Goal: Task Accomplishment & Management: Complete application form

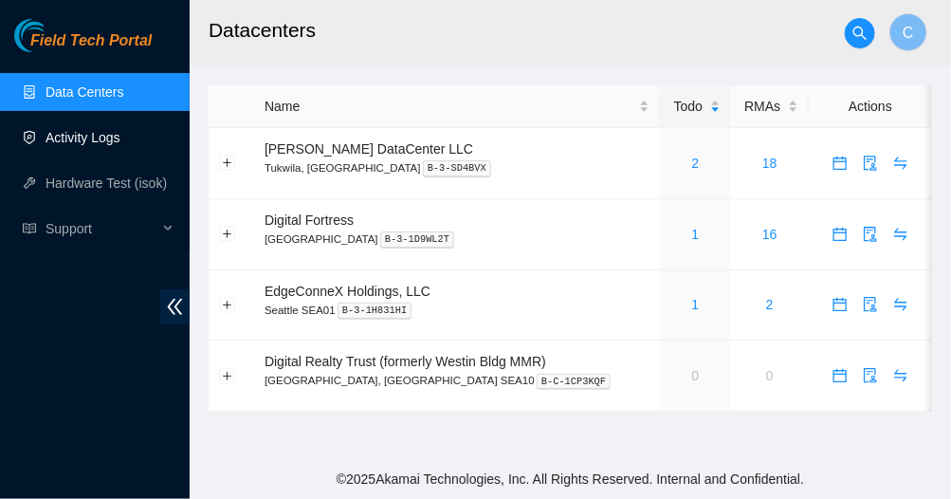
click at [93, 130] on link "Activity Logs" at bounding box center [83, 137] width 75 height 15
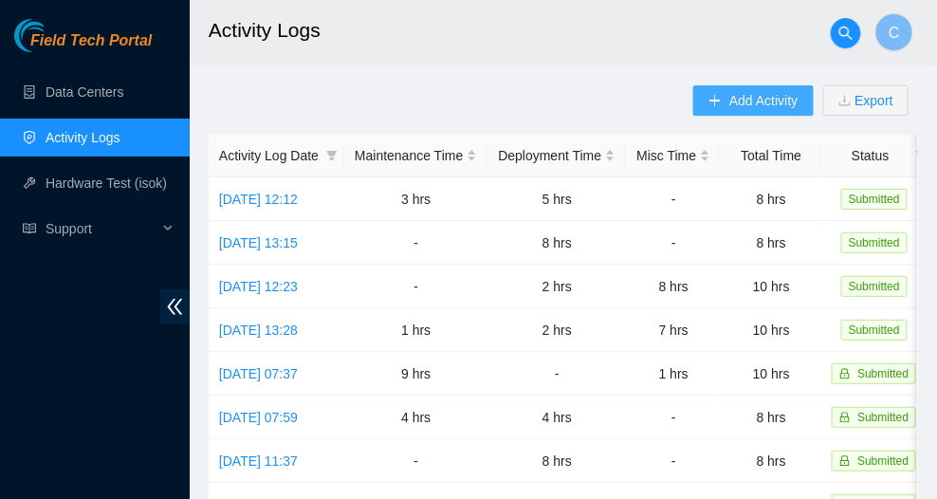
click at [733, 109] on span "Add Activity" at bounding box center [763, 100] width 68 height 21
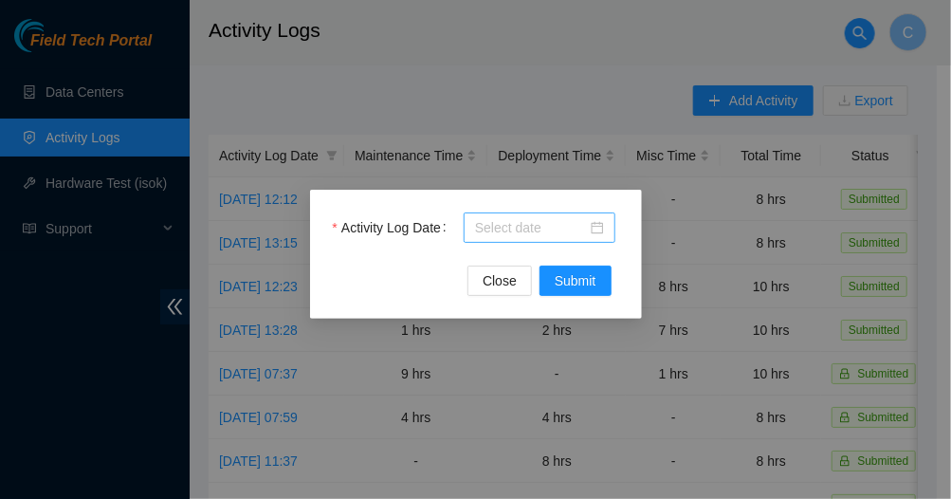
click at [522, 227] on body "Field Tech Portal Data Centers Activity Logs Hardware Test (isok) Support Activ…" at bounding box center [468, 249] width 937 height 499
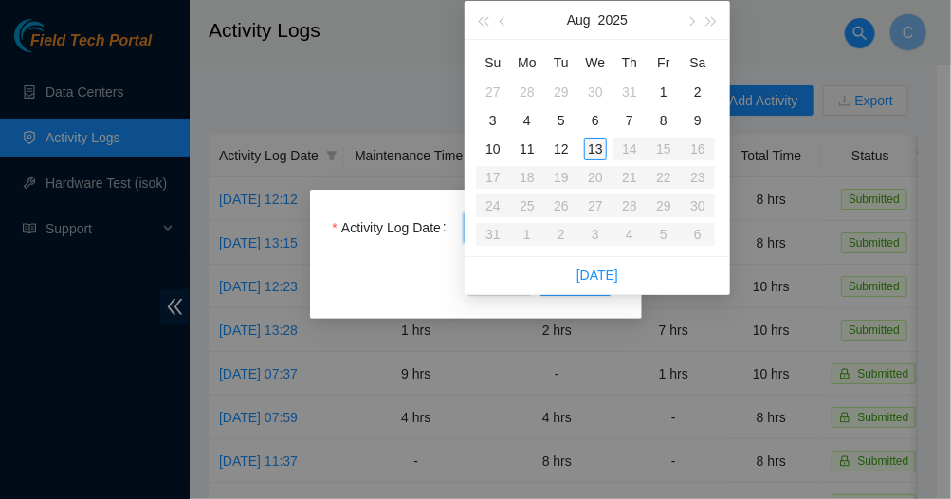
type input "[DATE]"
click at [600, 143] on div "13" at bounding box center [595, 148] width 23 height 23
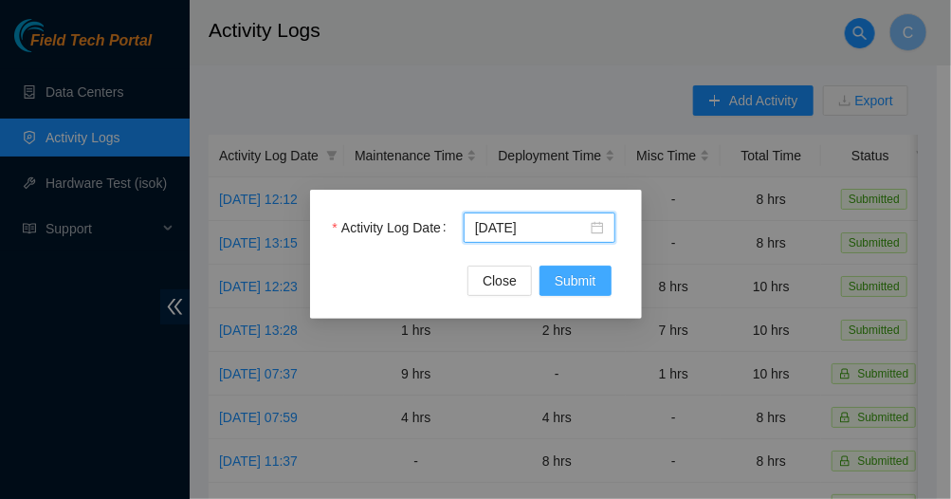
click at [582, 278] on span "Submit" at bounding box center [576, 280] width 42 height 21
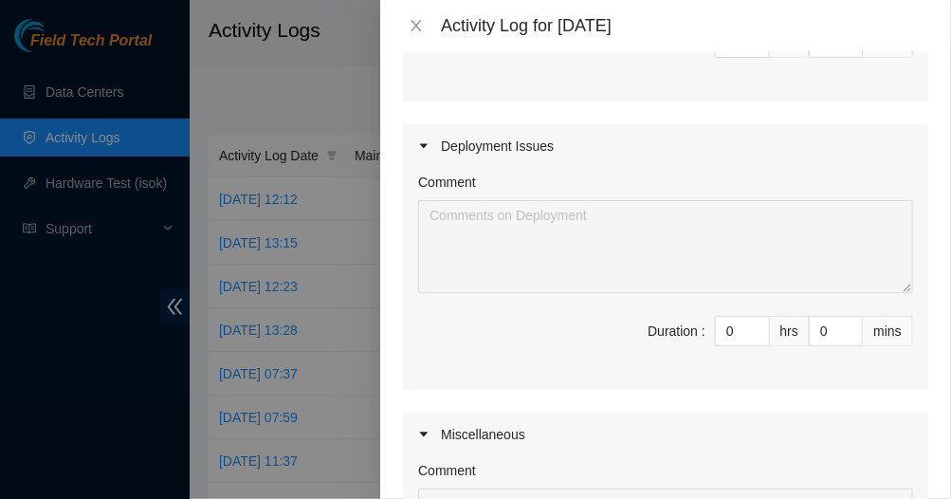
scroll to position [413, 0]
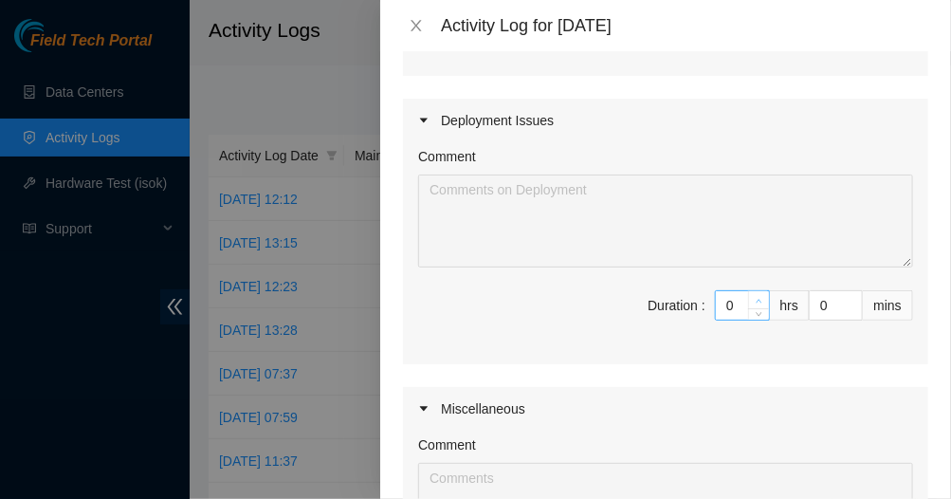
type input "1"
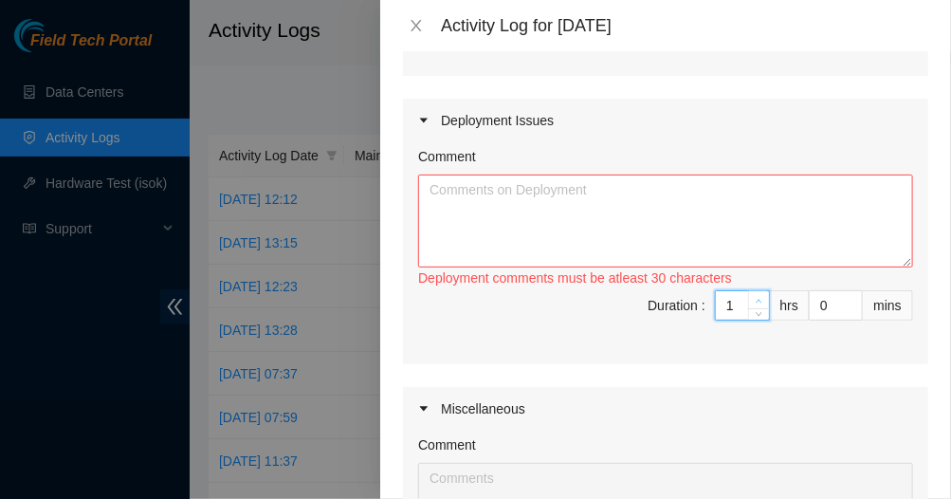
click at [748, 297] on span "Increase Value" at bounding box center [758, 299] width 21 height 17
type input "2"
click at [748, 297] on span "Increase Value" at bounding box center [758, 299] width 21 height 17
type input "0"
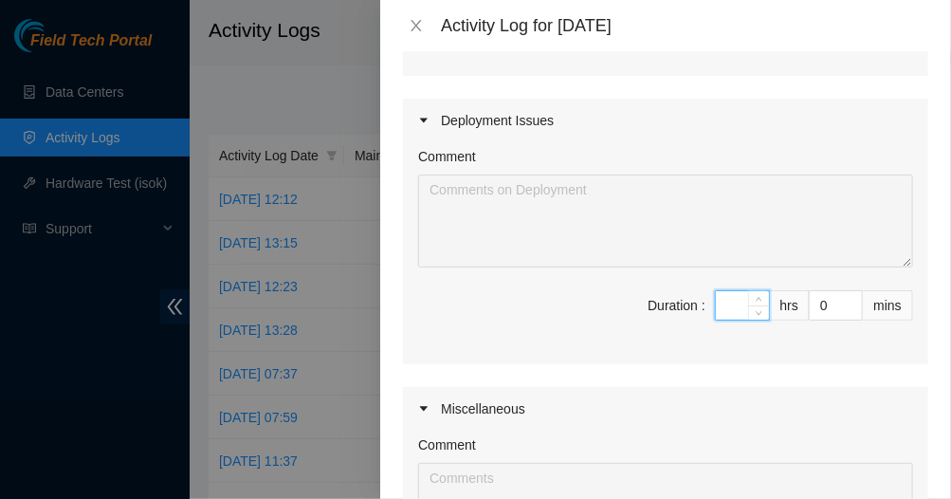
type input "8"
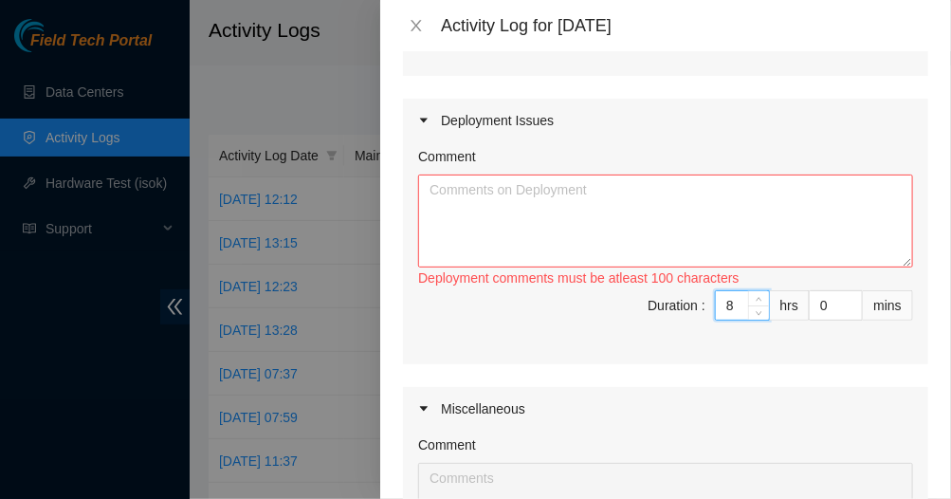
type input "8"
click at [664, 197] on textarea "Comment" at bounding box center [665, 220] width 495 height 93
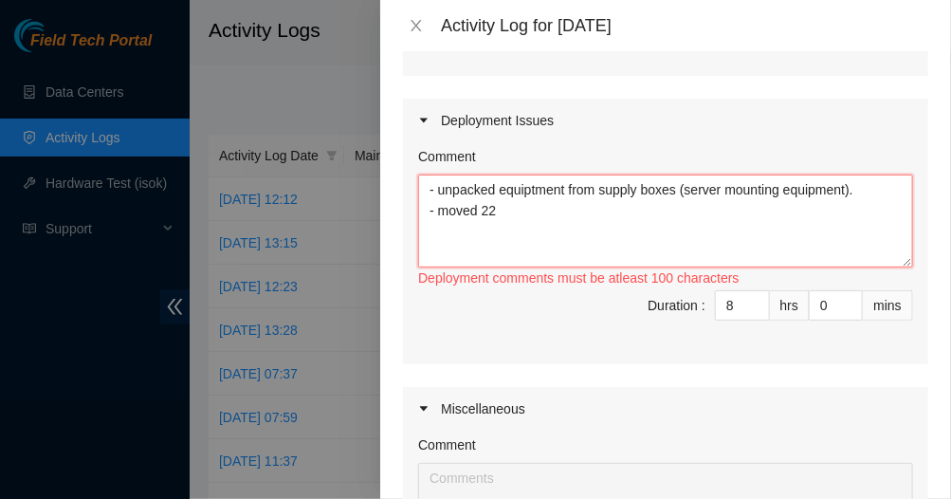
paste textarea "2x6 CROW nv-L1 128C NVME-Q 1T"
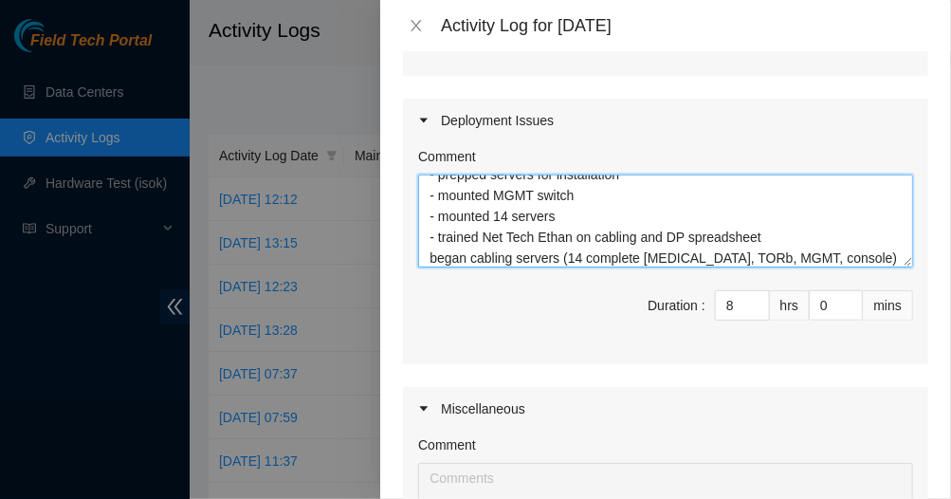
scroll to position [99, 0]
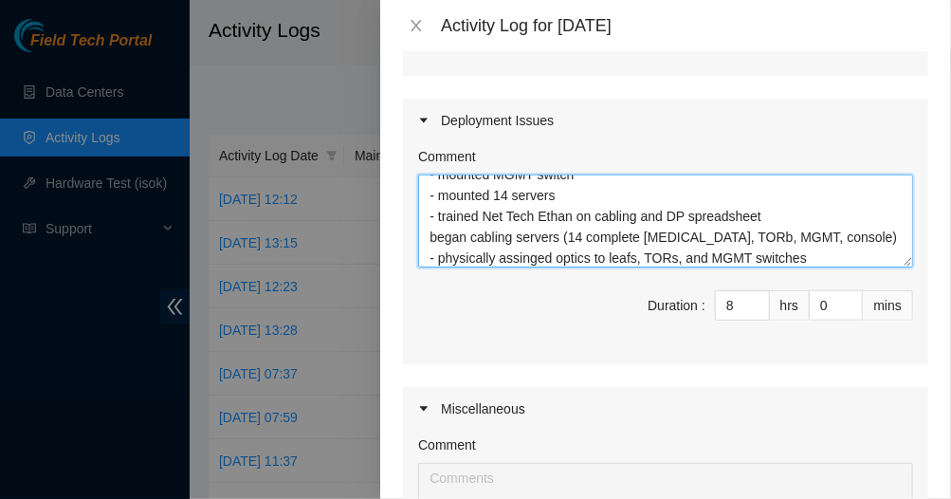
click at [814, 255] on textarea "- unpacked equiptment from supply boxes (server mounting equipment). - moved 22…" at bounding box center [665, 220] width 495 height 93
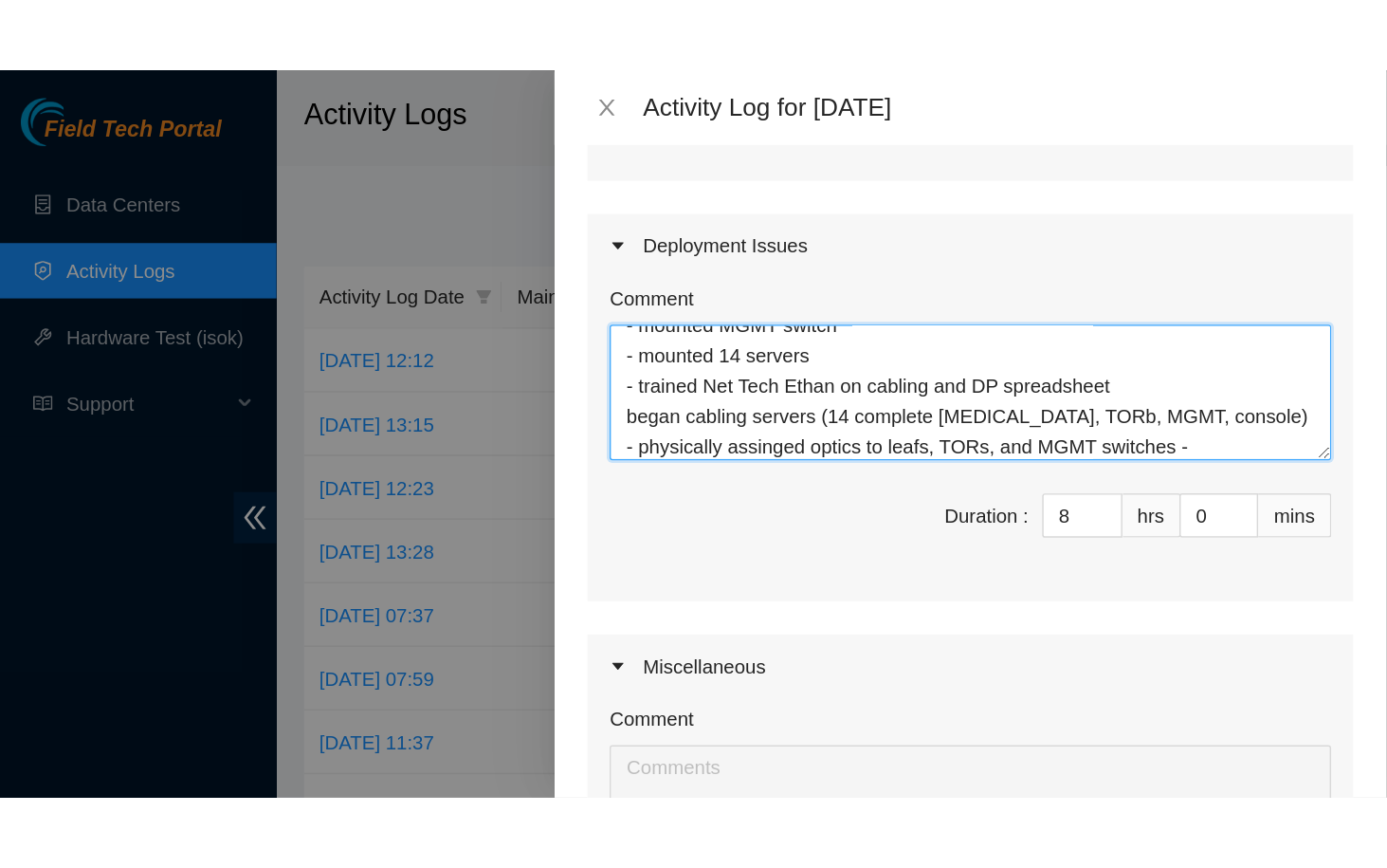
scroll to position [119, 0]
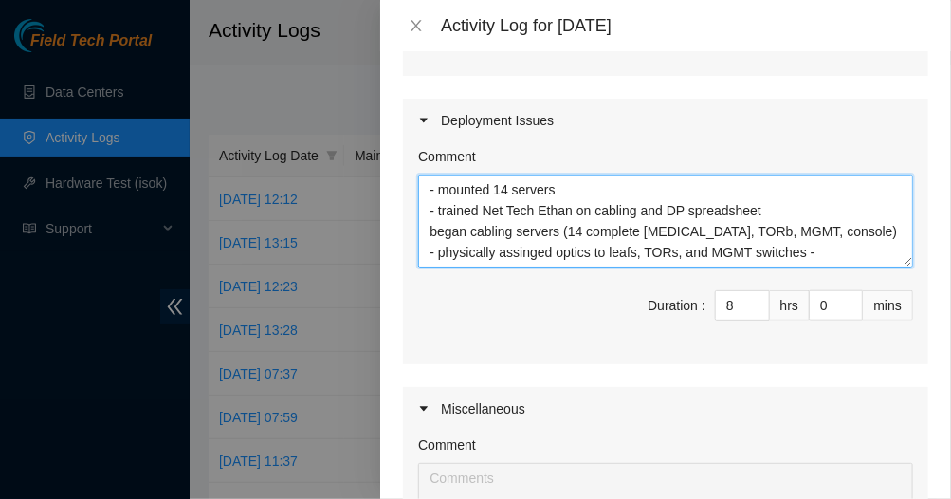
click at [814, 255] on textarea "- unpacked equiptment from supply boxes (server mounting equipment). - moved 22…" at bounding box center [665, 220] width 495 height 93
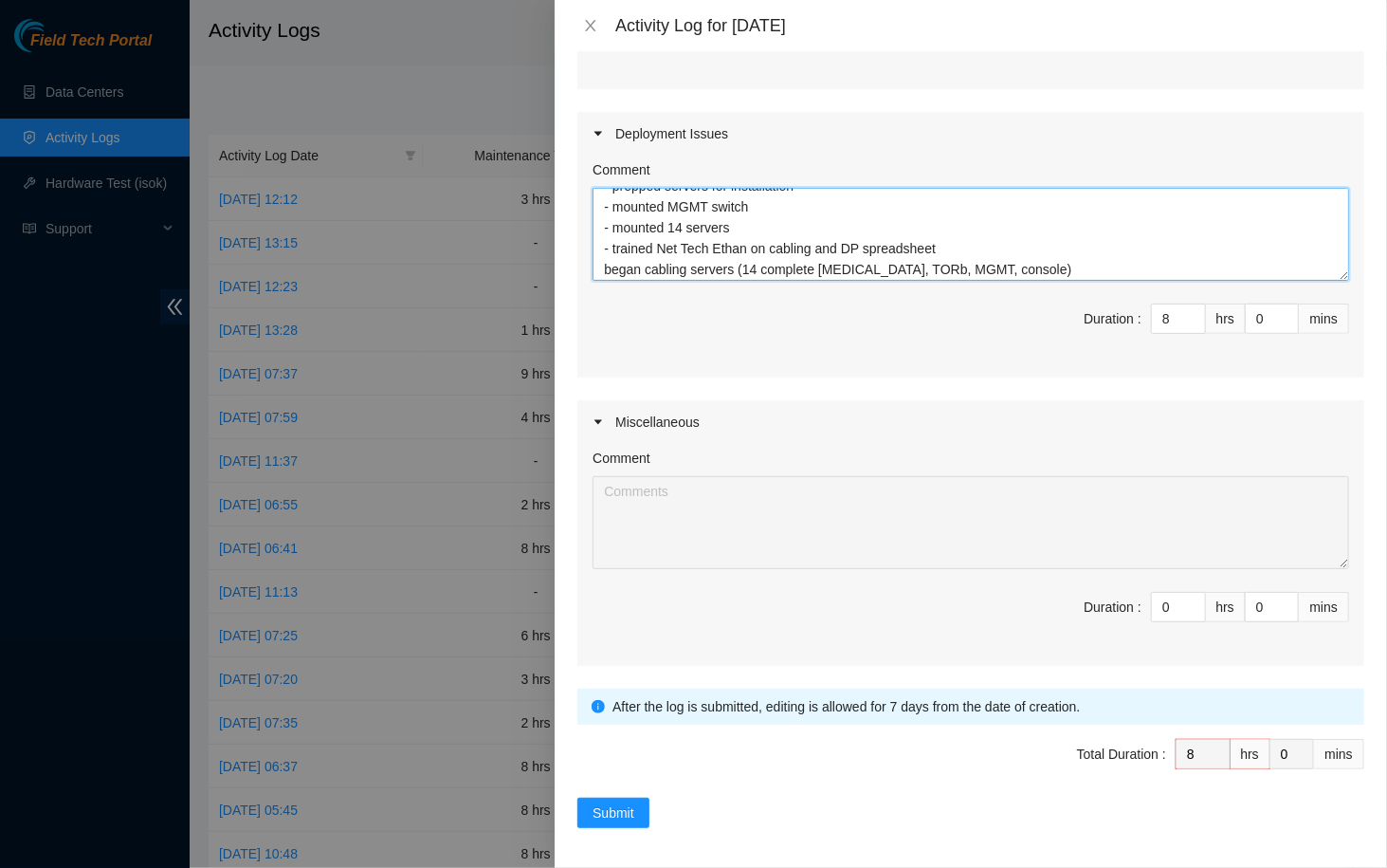
scroll to position [0, 0]
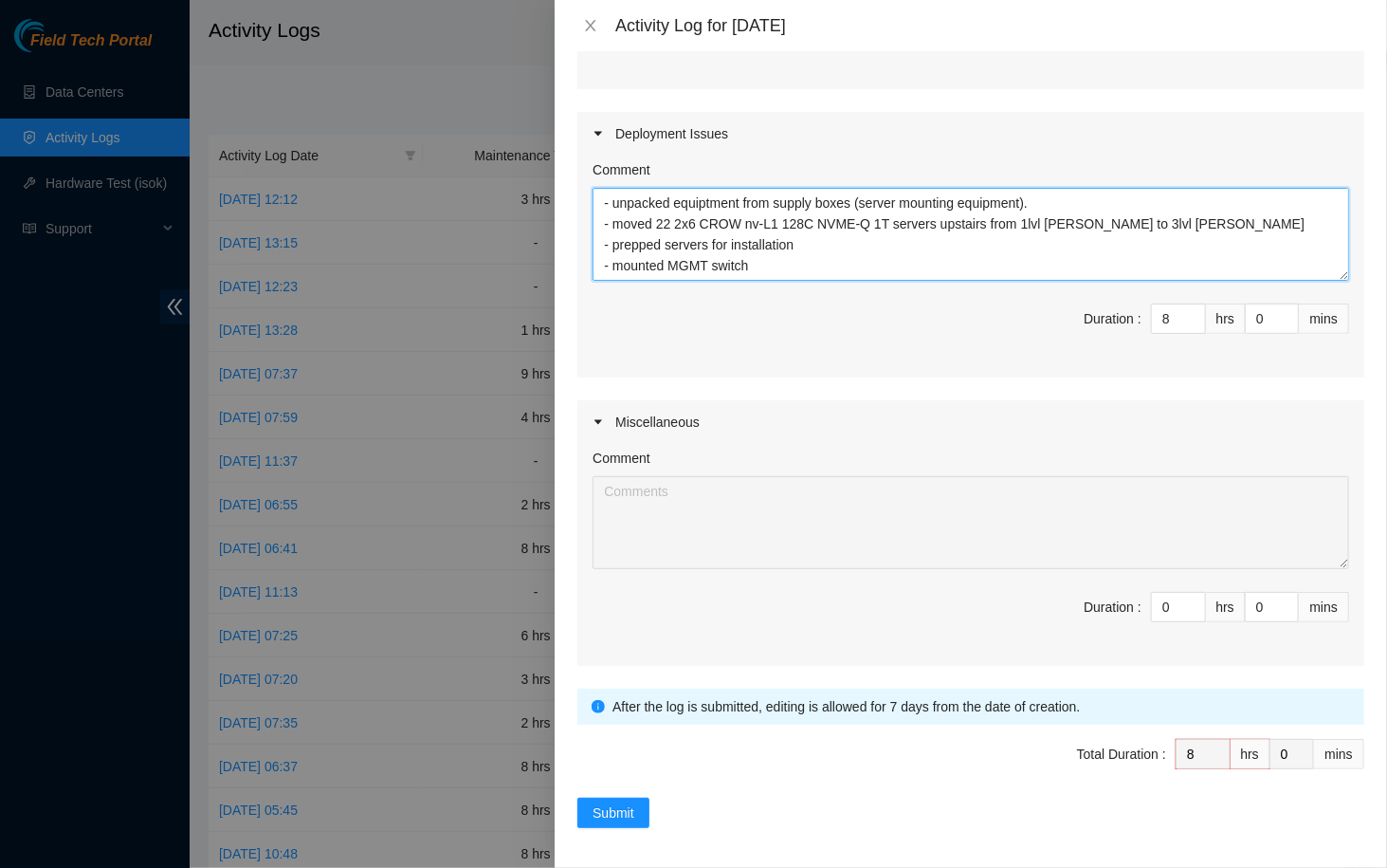
drag, startPoint x: 946, startPoint y: 269, endPoint x: 504, endPoint y: 183, distance: 450.2
click at [504, 183] on div "Activity Log for [DATE] Note: This activity log is for informational purposes o…" at bounding box center [693, 434] width 1387 height 868
type textarea "- unpacked equiptment from supply boxes (server mounting equipment). - moved 22…"
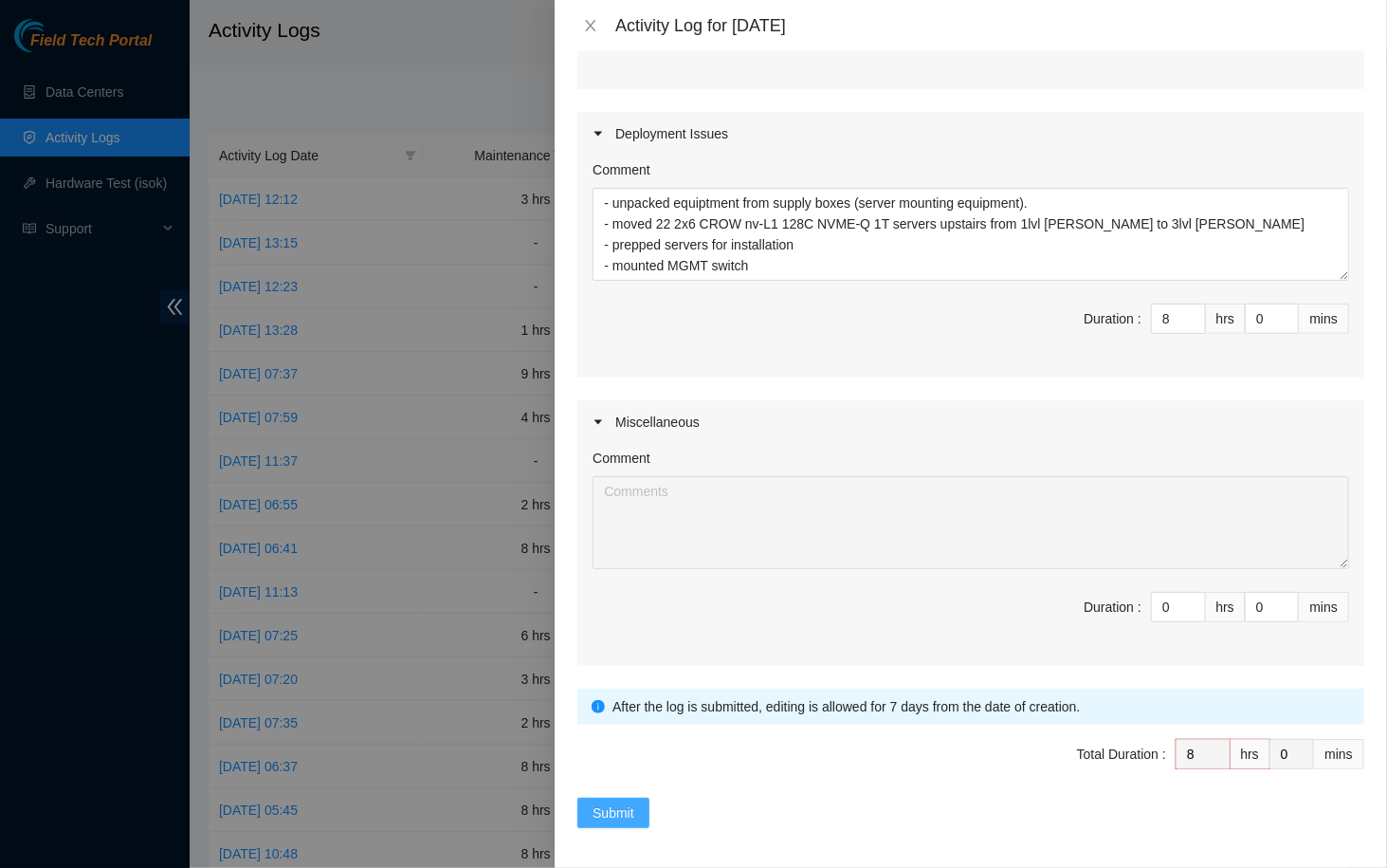
click at [622, 498] on button "Submit" at bounding box center [613, 812] width 72 height 30
type input "0"
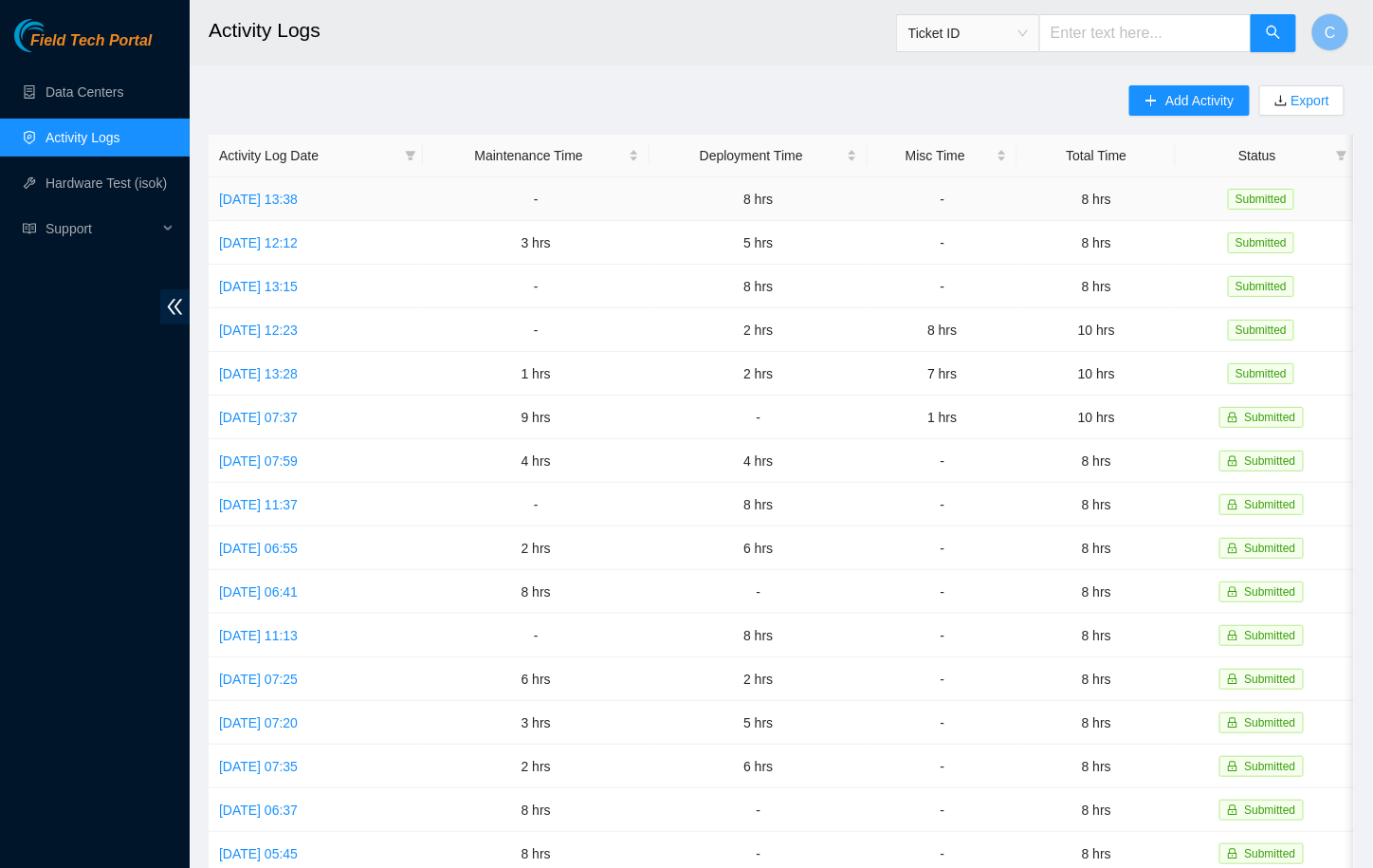
click at [950, 213] on td "8 hrs" at bounding box center [1096, 199] width 158 height 44
click at [298, 192] on link "[DATE] 13:38" at bounding box center [258, 199] width 79 height 15
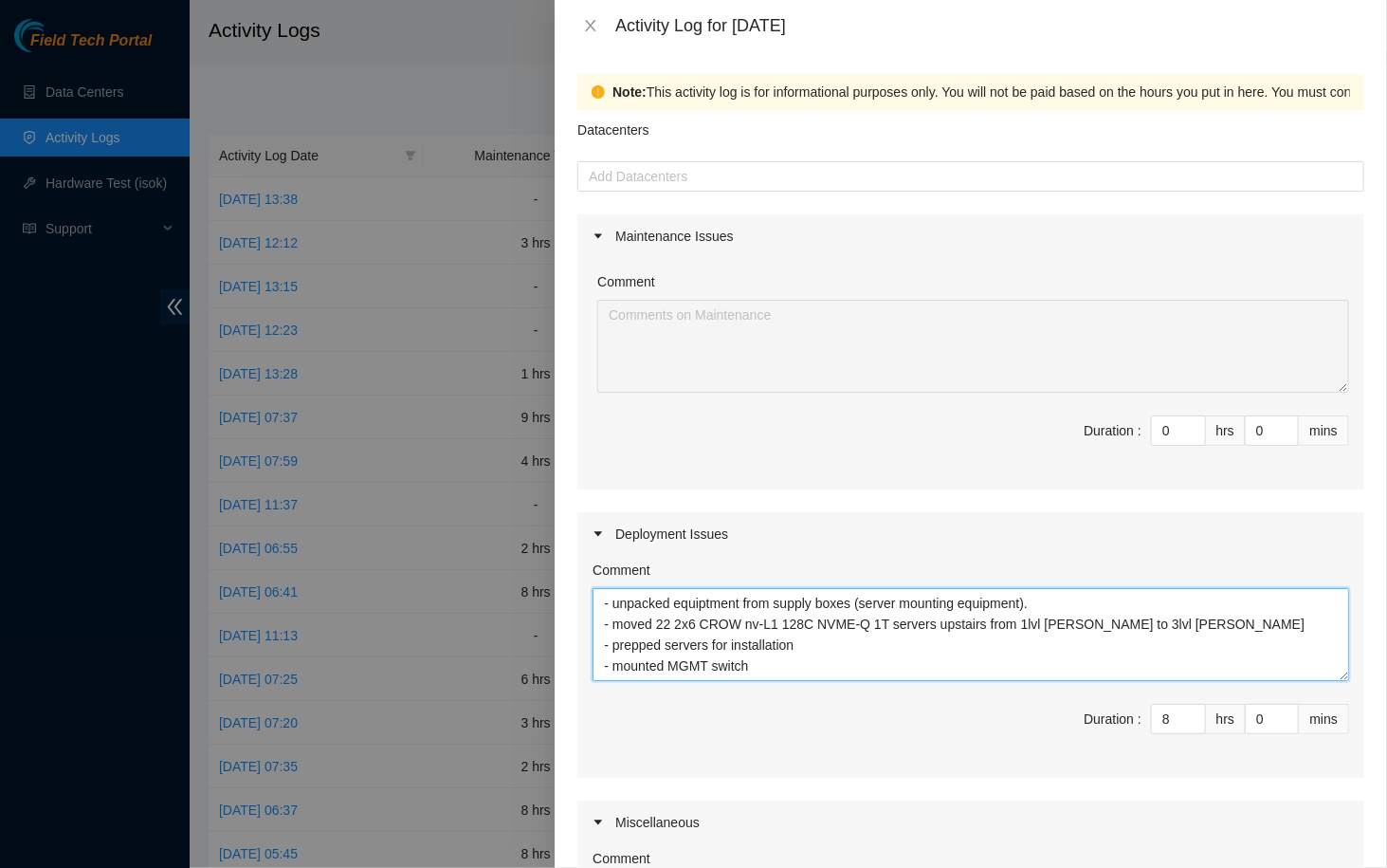
click at [776, 498] on textarea "- unpacked equiptment from supply boxes (server mounting equipment). - moved 22…" at bounding box center [971, 634] width 757 height 93
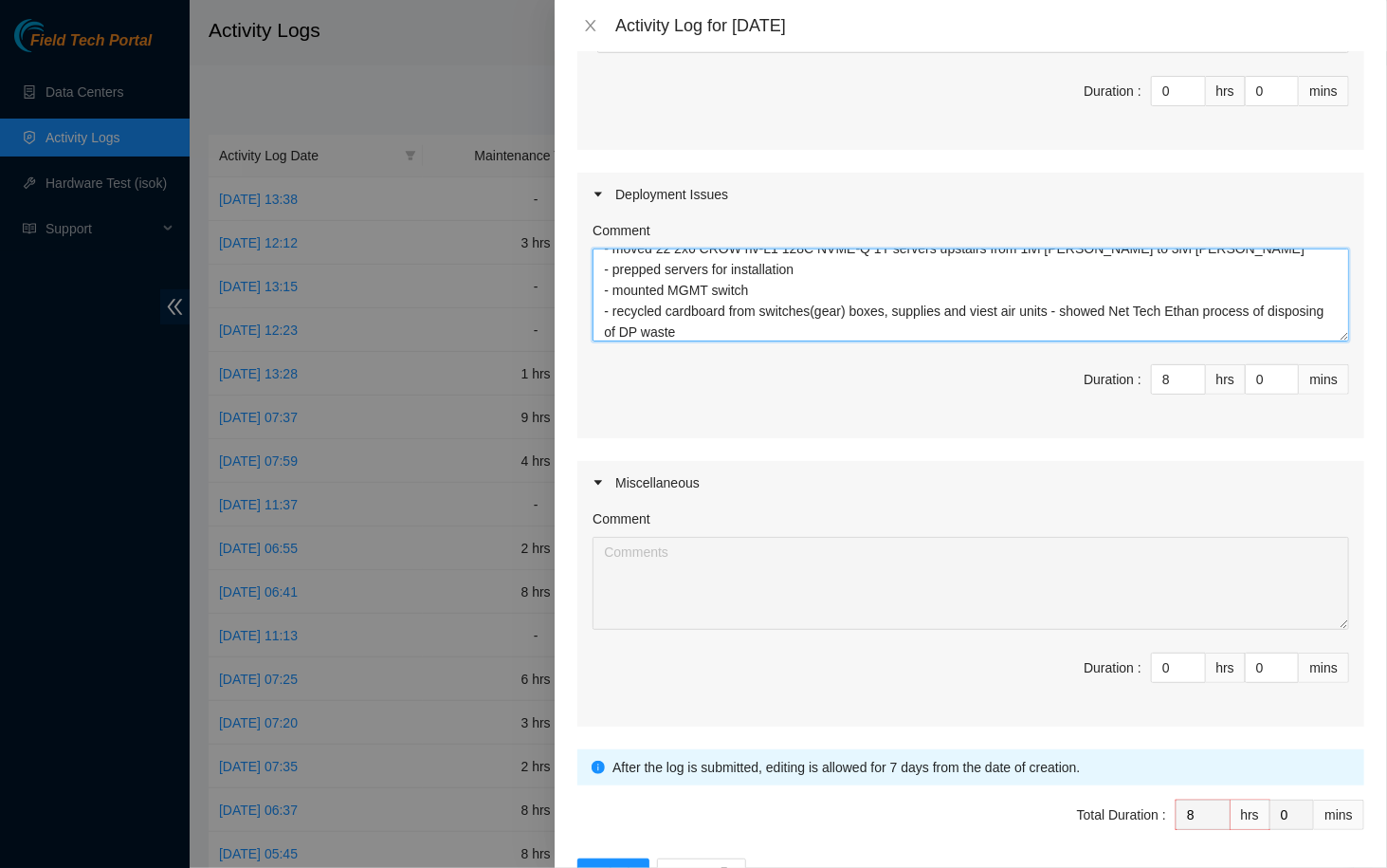
scroll to position [400, 0]
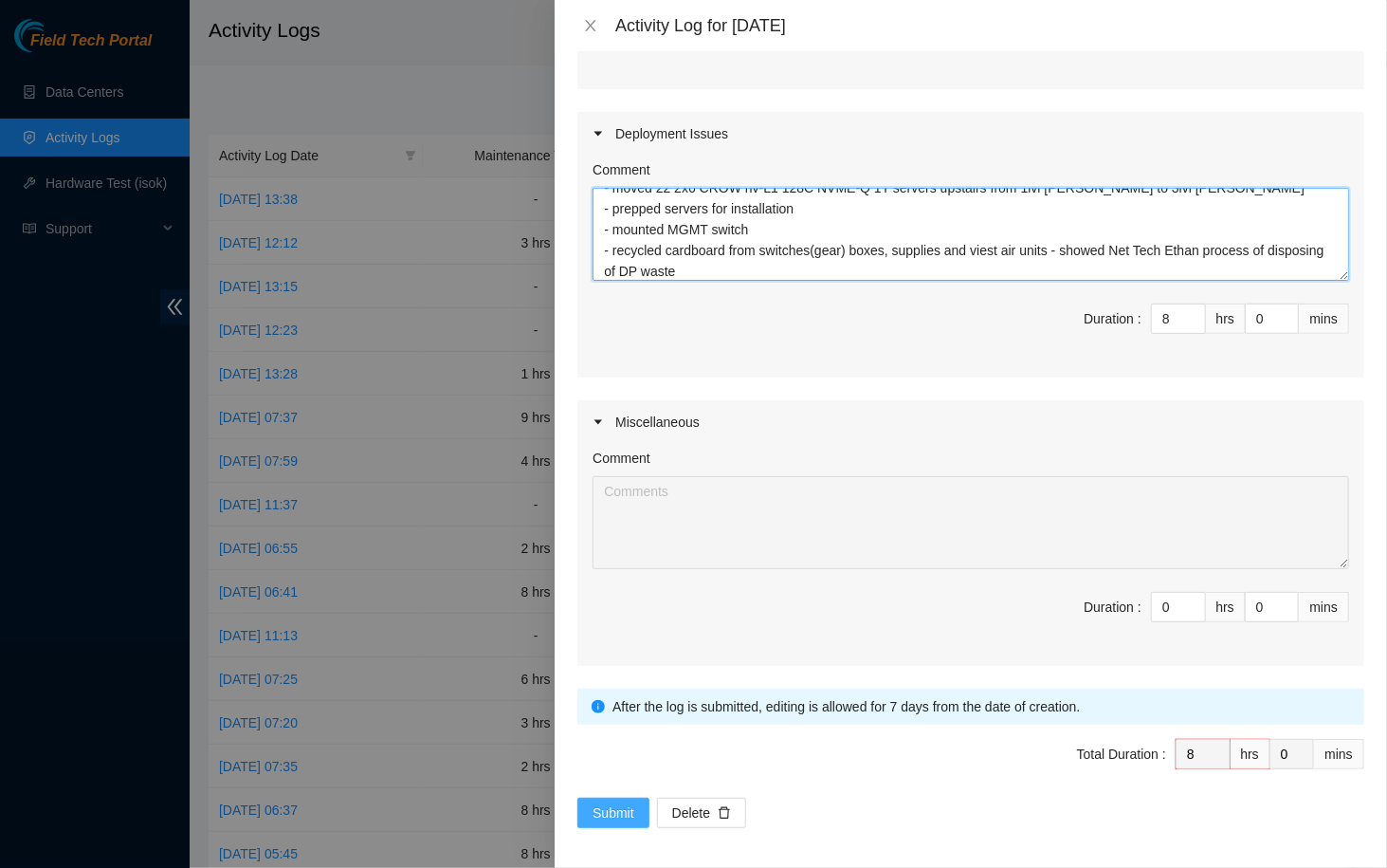
type textarea "- unpacked equiptment from supply boxes (server mounting equipment). - moved 22…"
click at [604, 498] on span "Submit" at bounding box center [614, 812] width 42 height 21
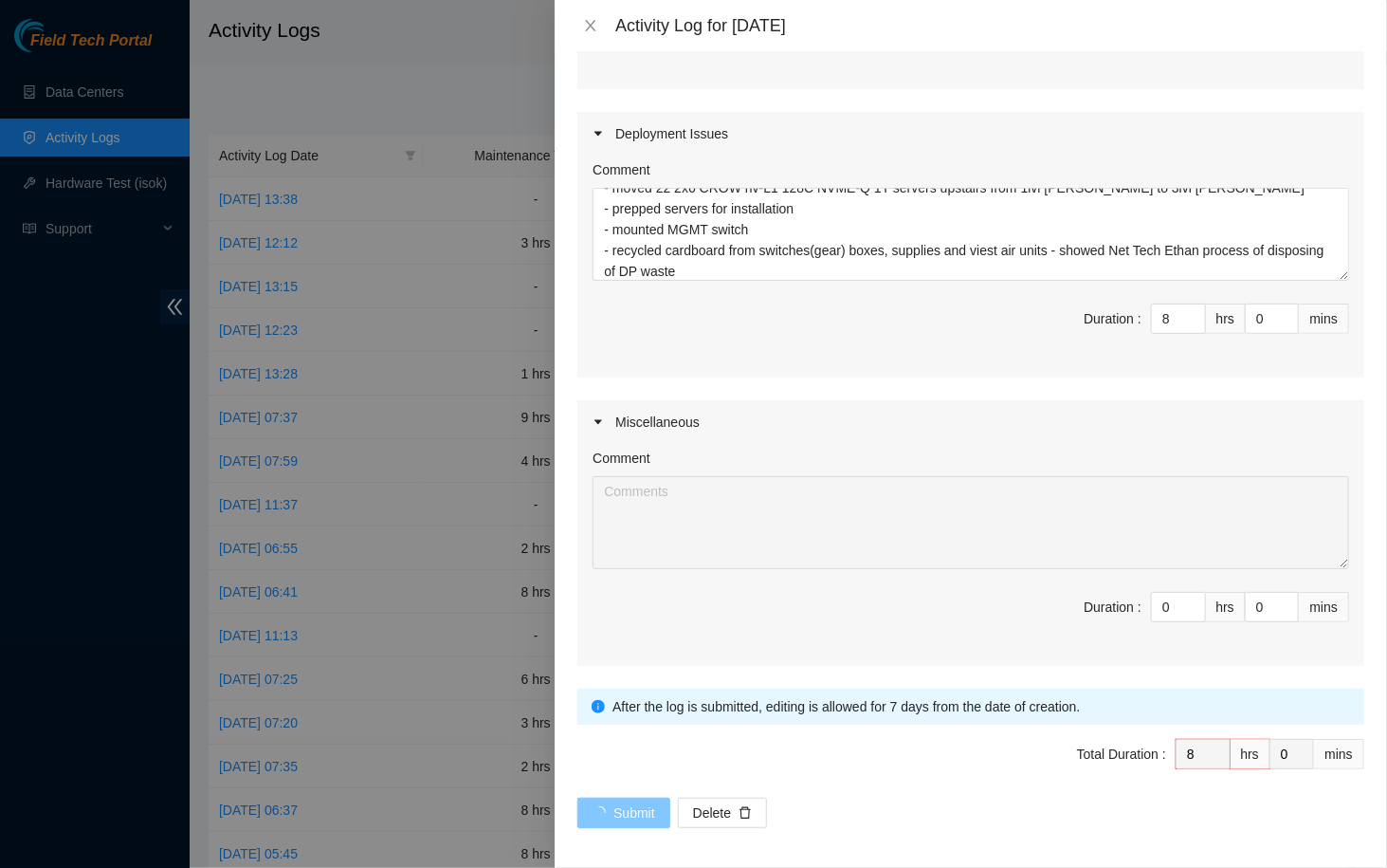
scroll to position [0, 0]
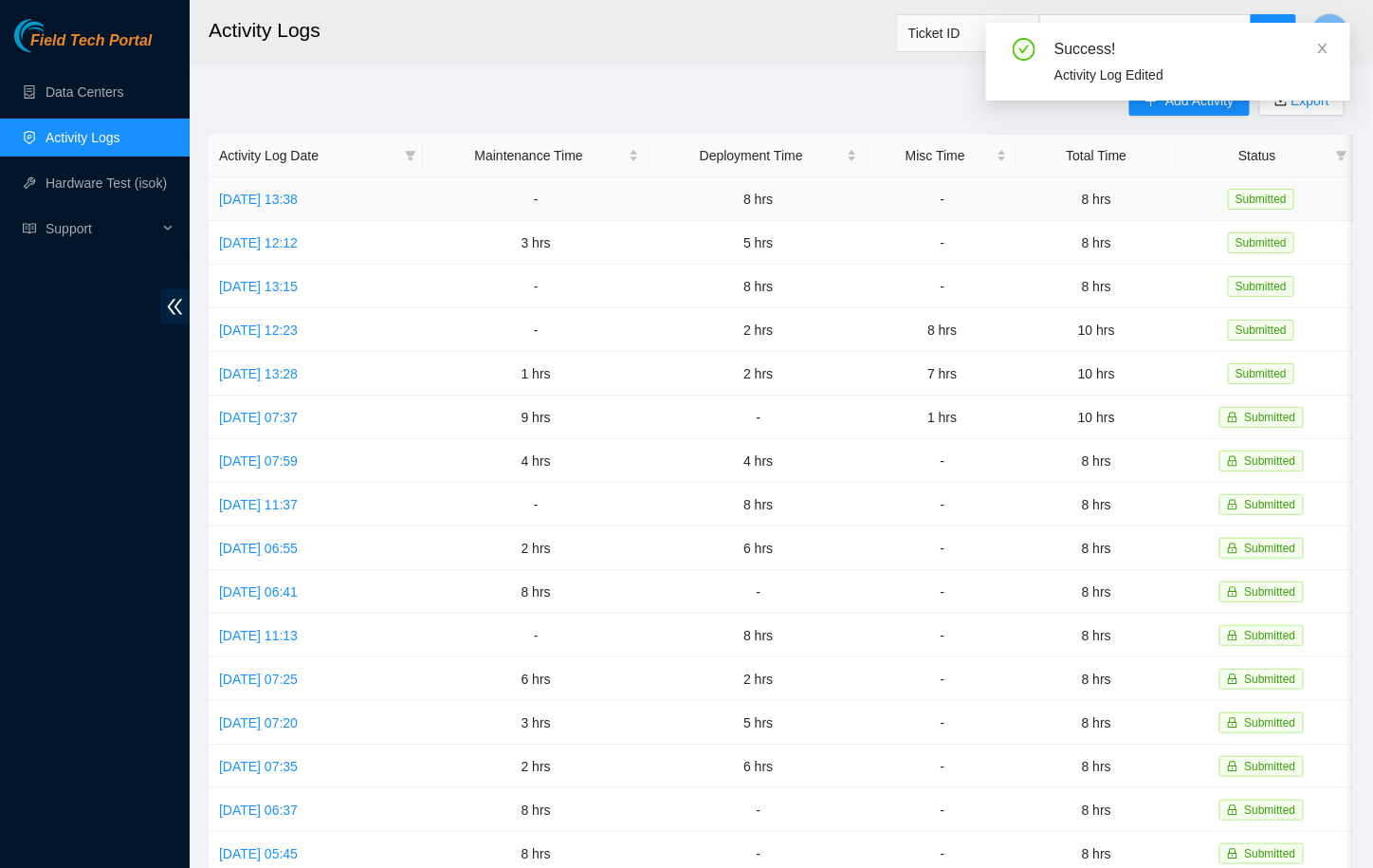
click at [298, 218] on td "[DATE] 13:38" at bounding box center [316, 199] width 214 height 44
click at [298, 193] on link "[DATE] 13:38" at bounding box center [258, 199] width 79 height 15
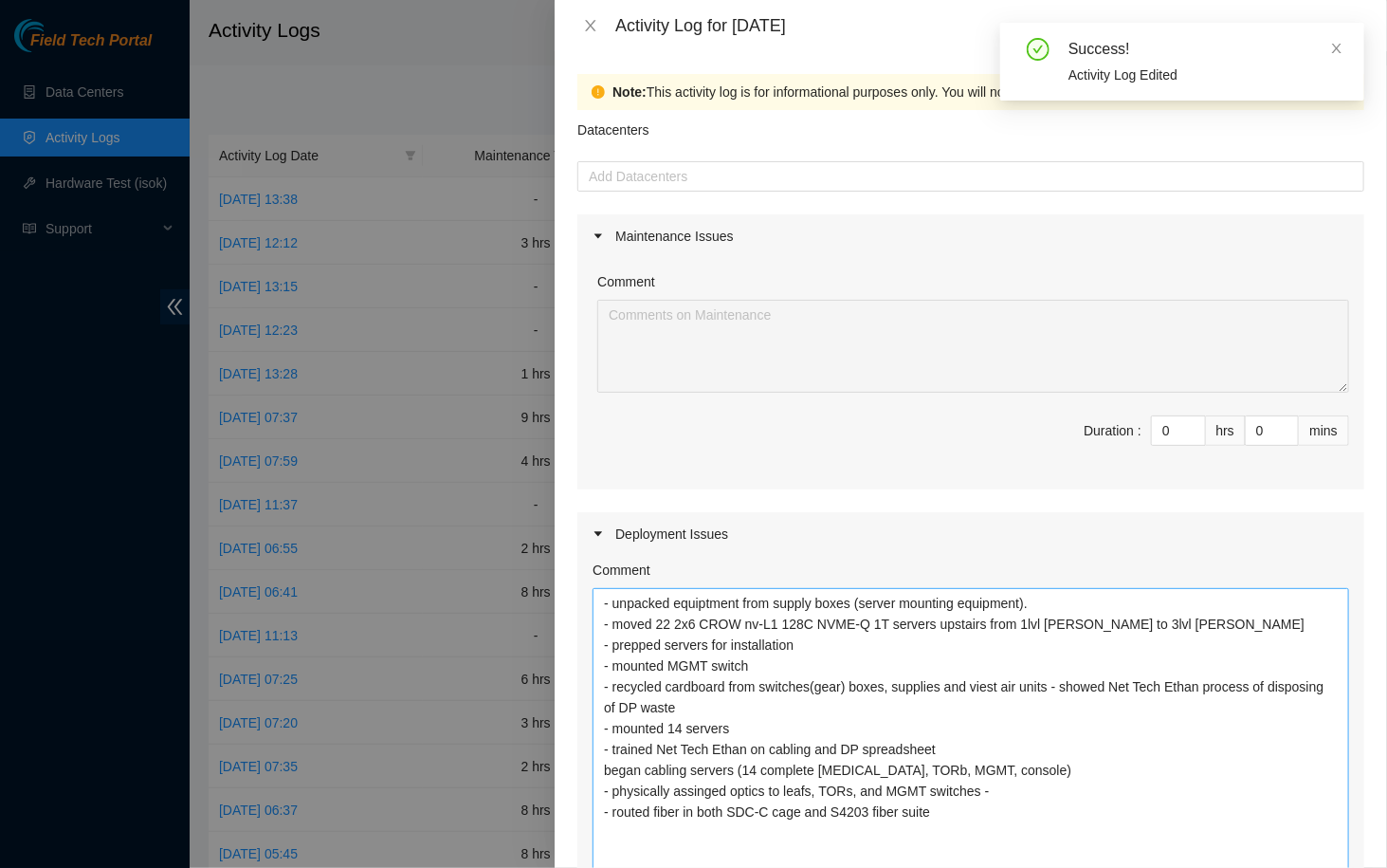
drag, startPoint x: 1328, startPoint y: 669, endPoint x: 1237, endPoint y: 866, distance: 216.4
click at [950, 498] on textarea "- unpacked equiptment from supply boxes (server mounting equipment). - moved 22…" at bounding box center [971, 732] width 757 height 288
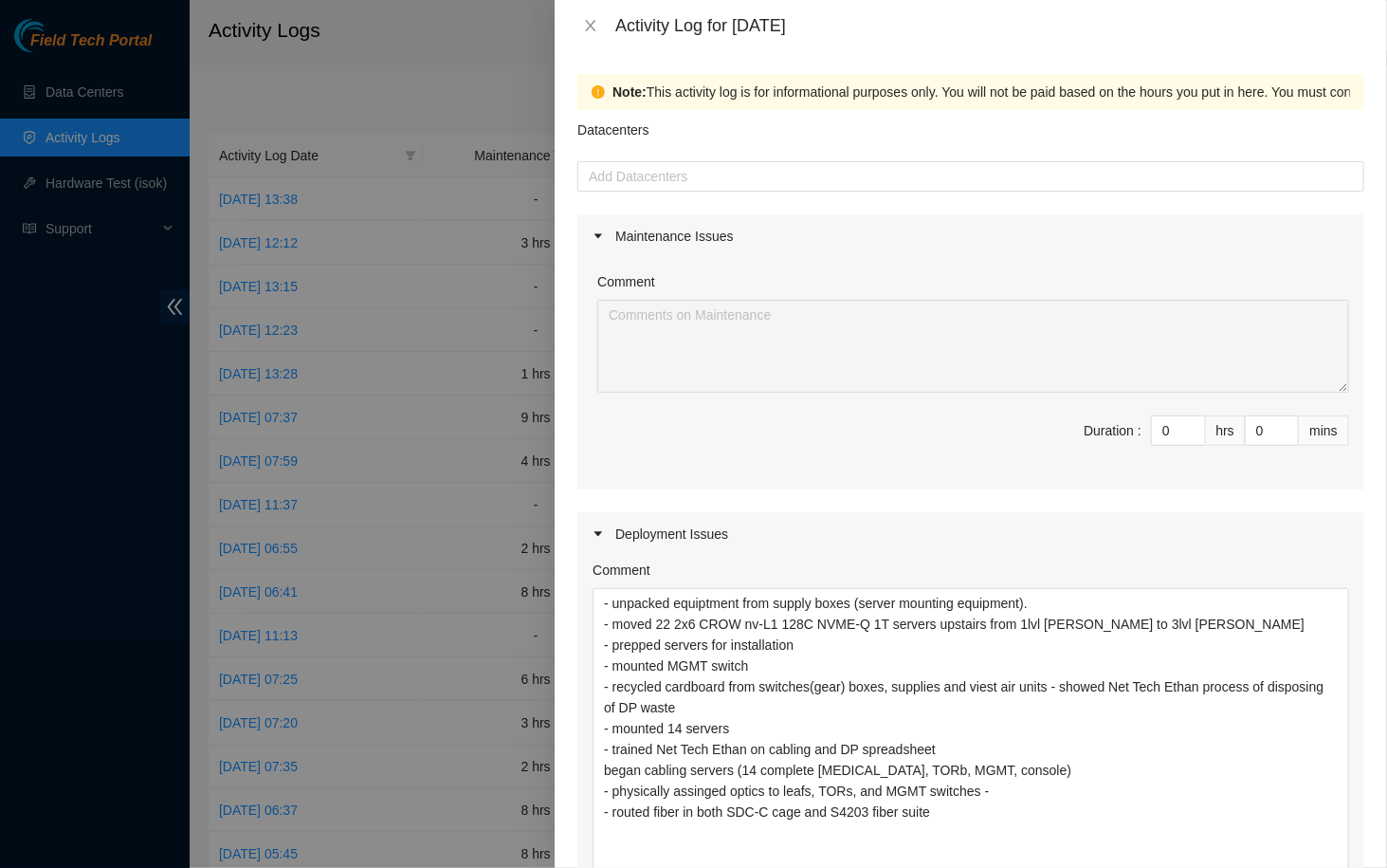
scroll to position [2, 0]
drag, startPoint x: 770, startPoint y: 537, endPoint x: 558, endPoint y: 596, distance: 219.7
click at [558, 498] on div "Note: This activity log is for informational purposes only. You will not be pai…" at bounding box center [971, 459] width 833 height 816
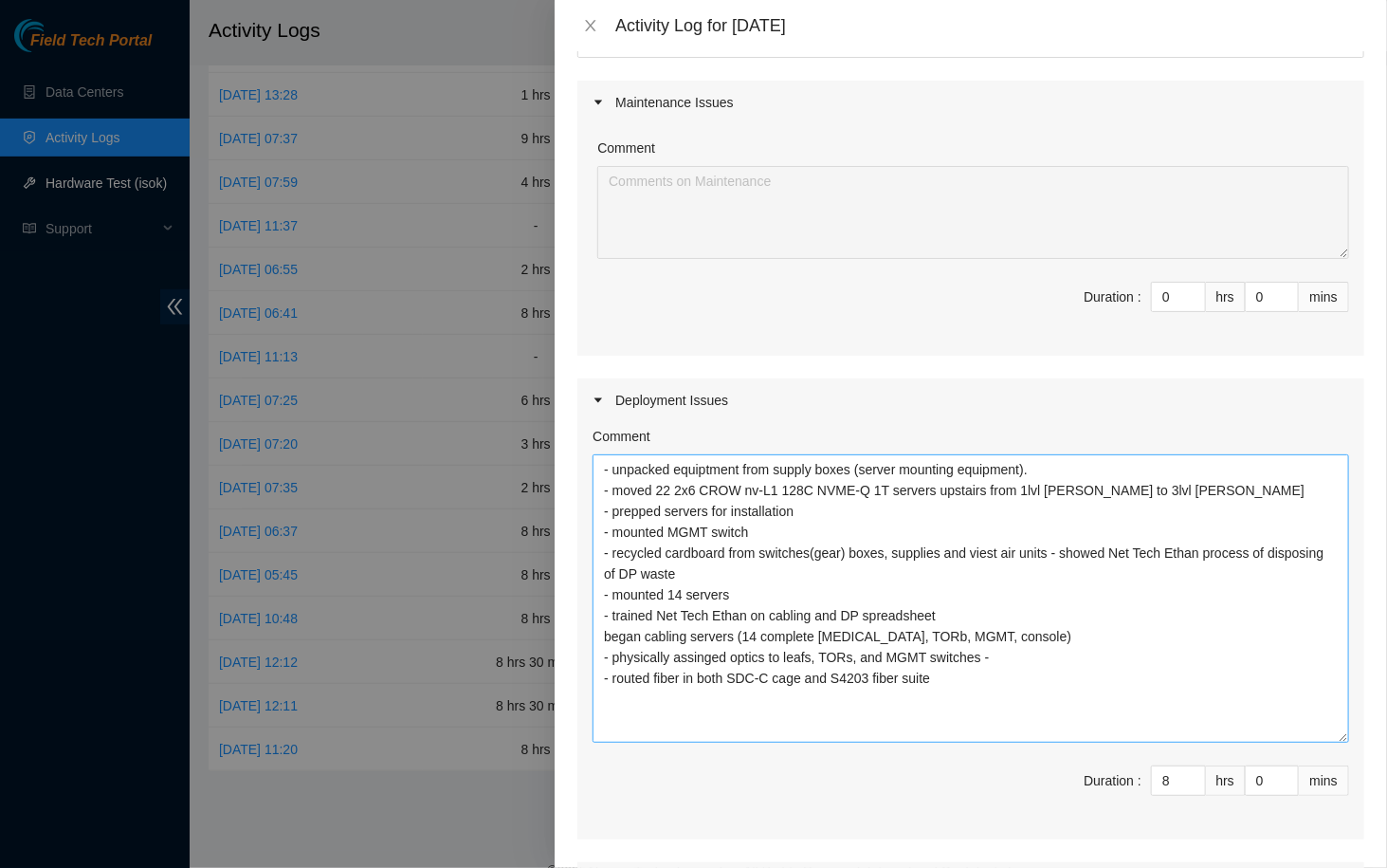
scroll to position [100, 0]
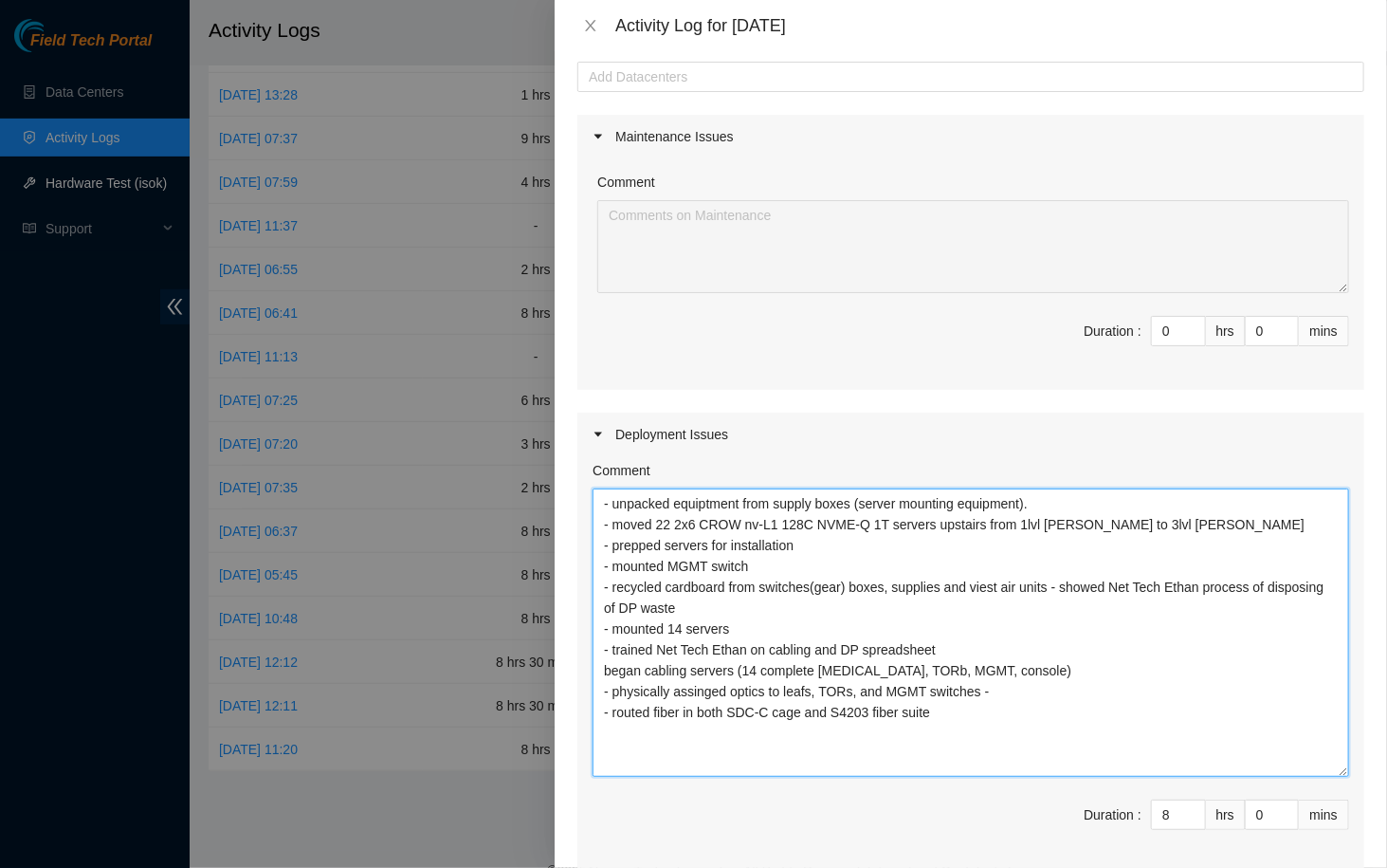
click at [603, 494] on textarea "- unpacked equiptment from supply boxes (server mounting equipment). - moved 22…" at bounding box center [971, 632] width 757 height 288
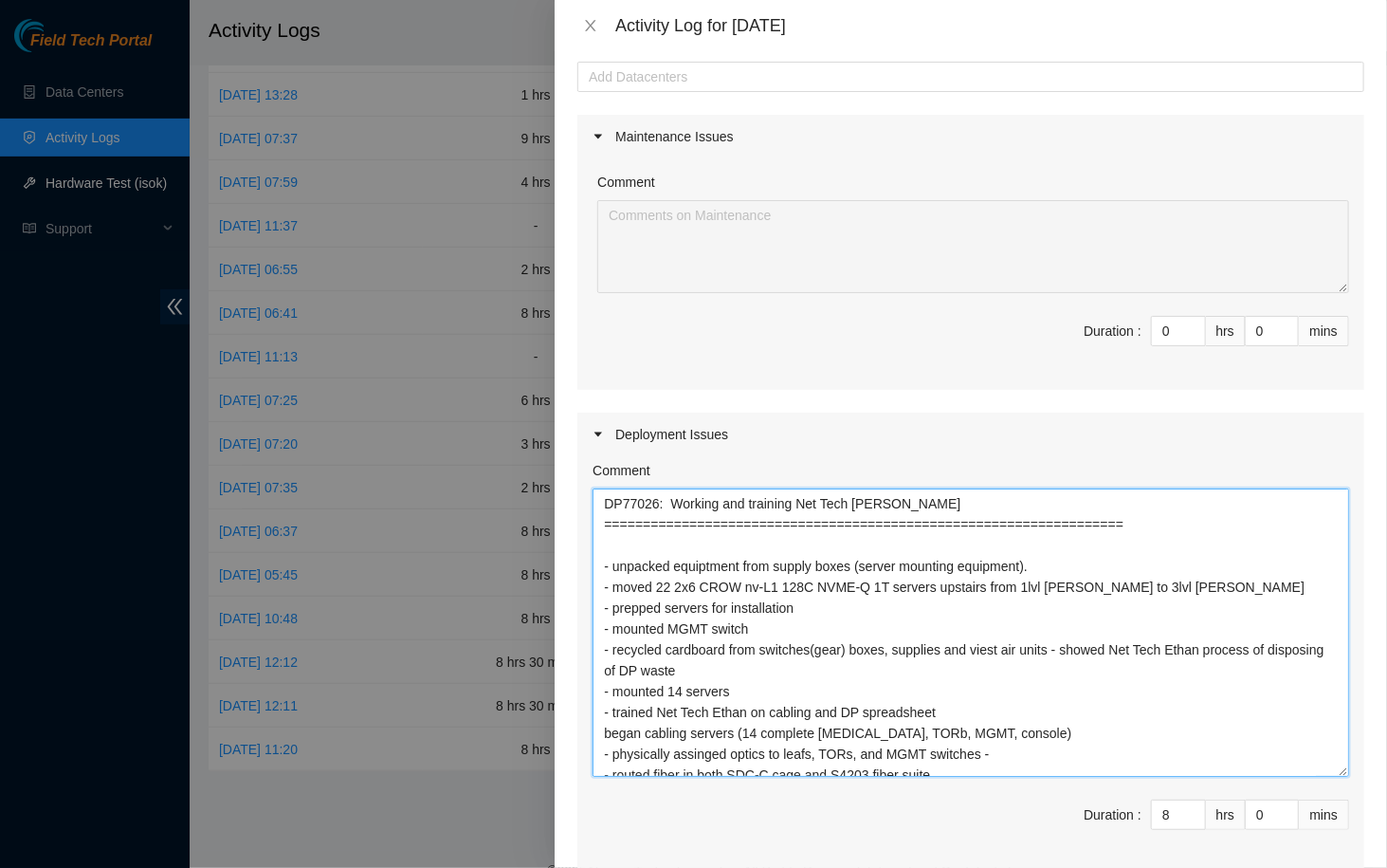
type textarea "DP77026: Working and training Net Tech [PERSON_NAME] ==========================…"
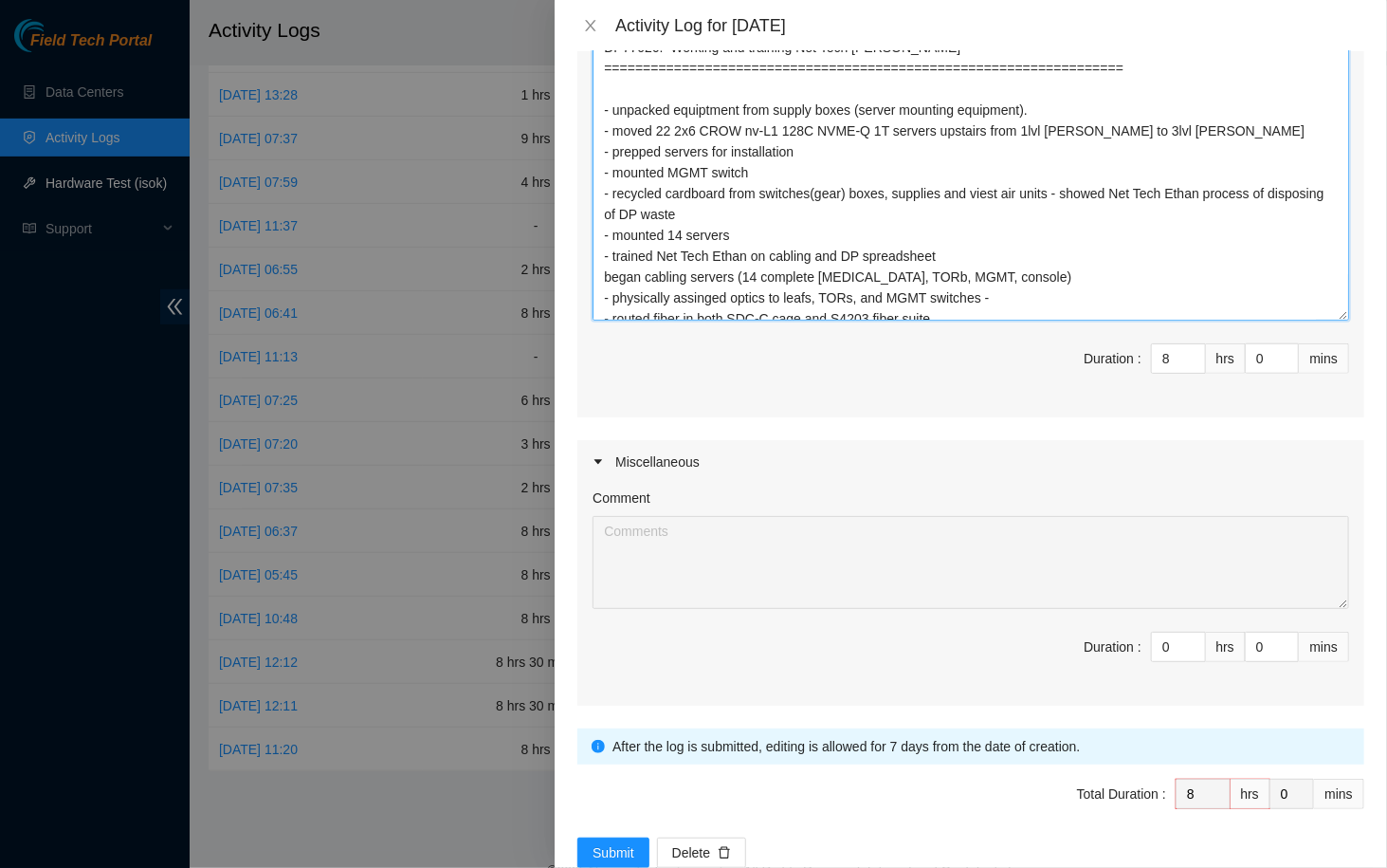
click at [697, 164] on textarea "DP77026: Working and training Net Tech [PERSON_NAME] ==========================…" at bounding box center [971, 176] width 757 height 288
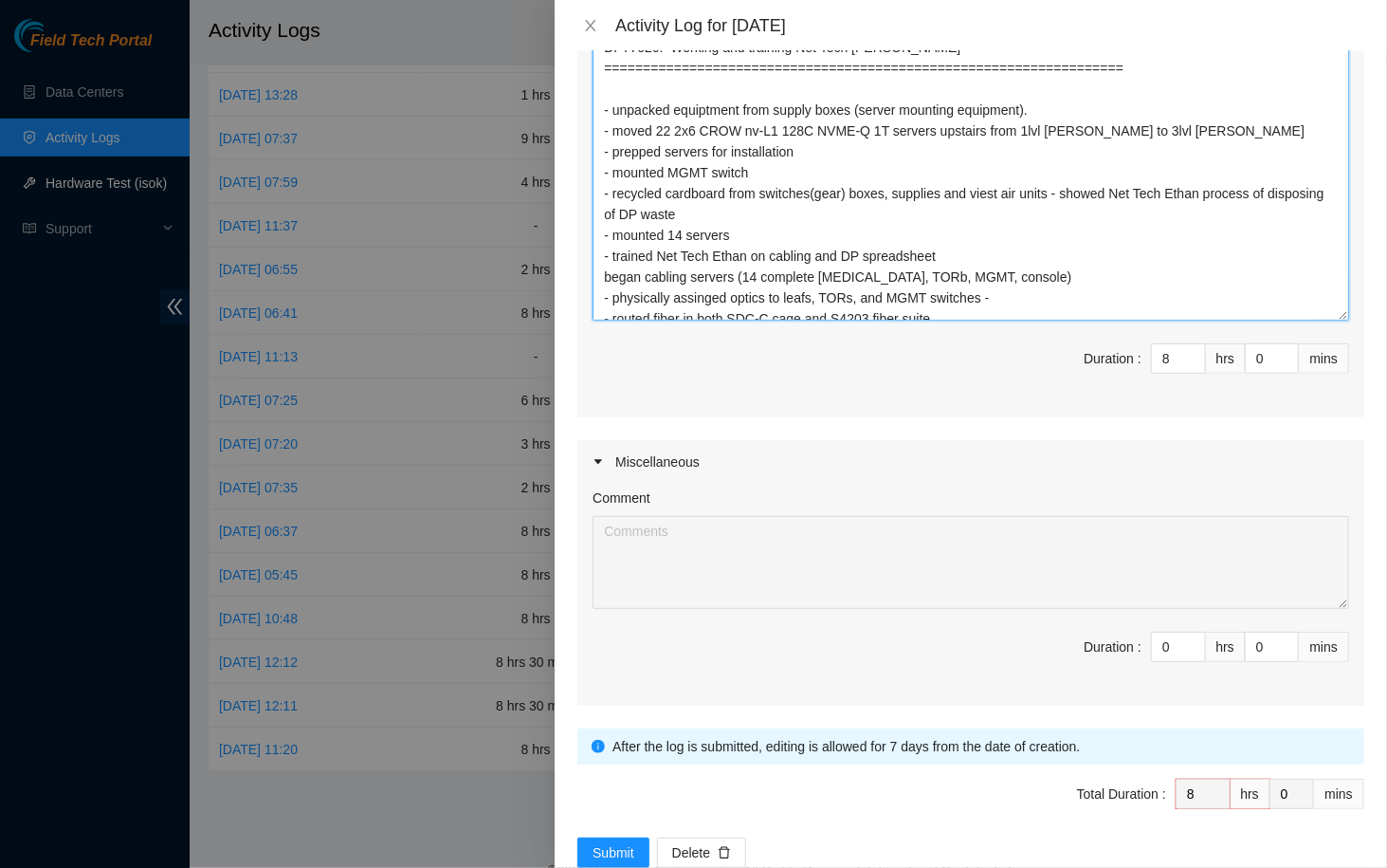
click at [697, 164] on textarea "DP77026: Working and training Net Tech [PERSON_NAME] ==========================…" at bounding box center [971, 176] width 757 height 288
click at [704, 165] on textarea "DP77026: Working and training Net Tech [PERSON_NAME] ==========================…" at bounding box center [971, 176] width 757 height 288
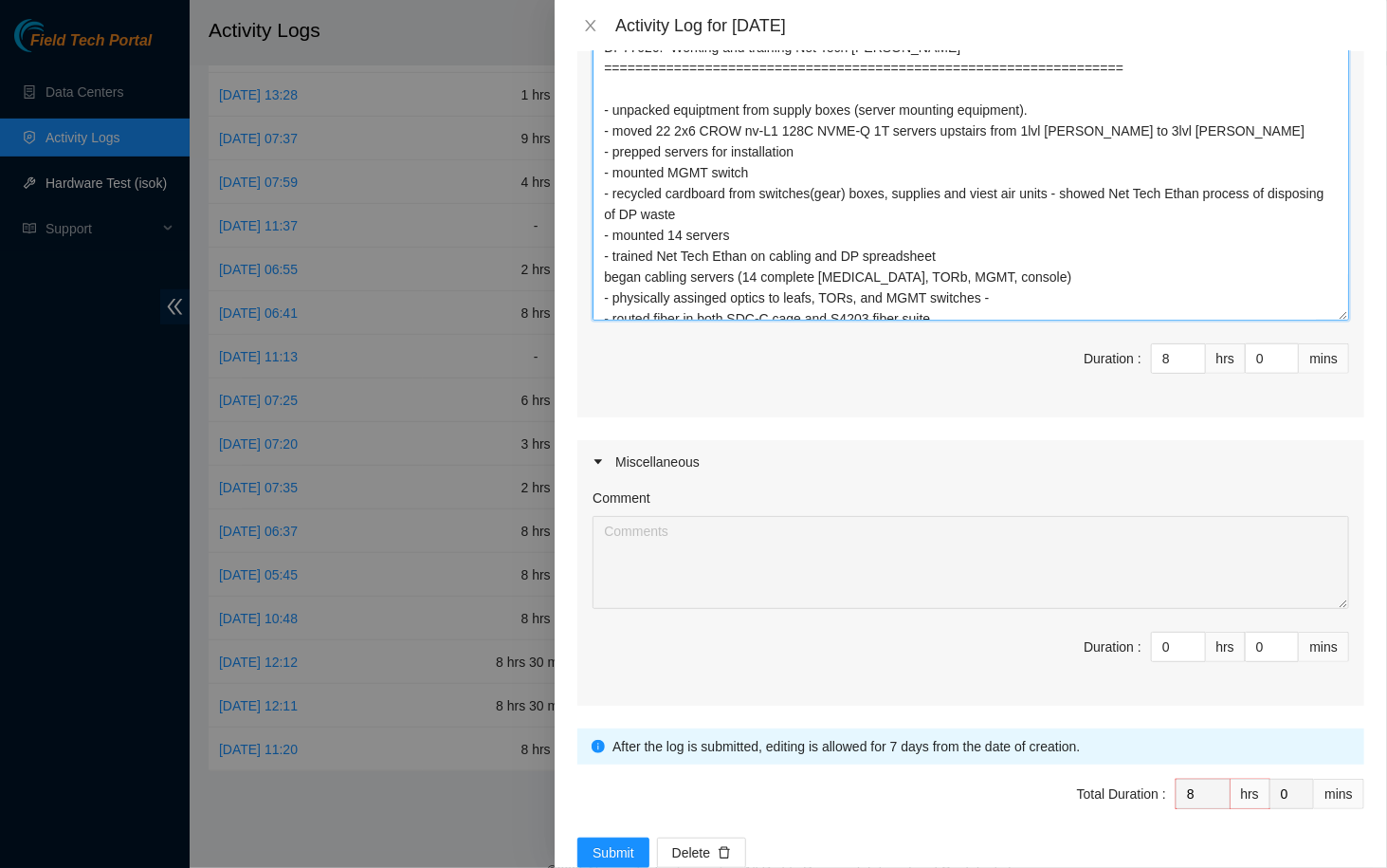
click at [704, 165] on textarea "DP77026: Working and training Net Tech [PERSON_NAME] ==========================…" at bounding box center [971, 176] width 757 height 288
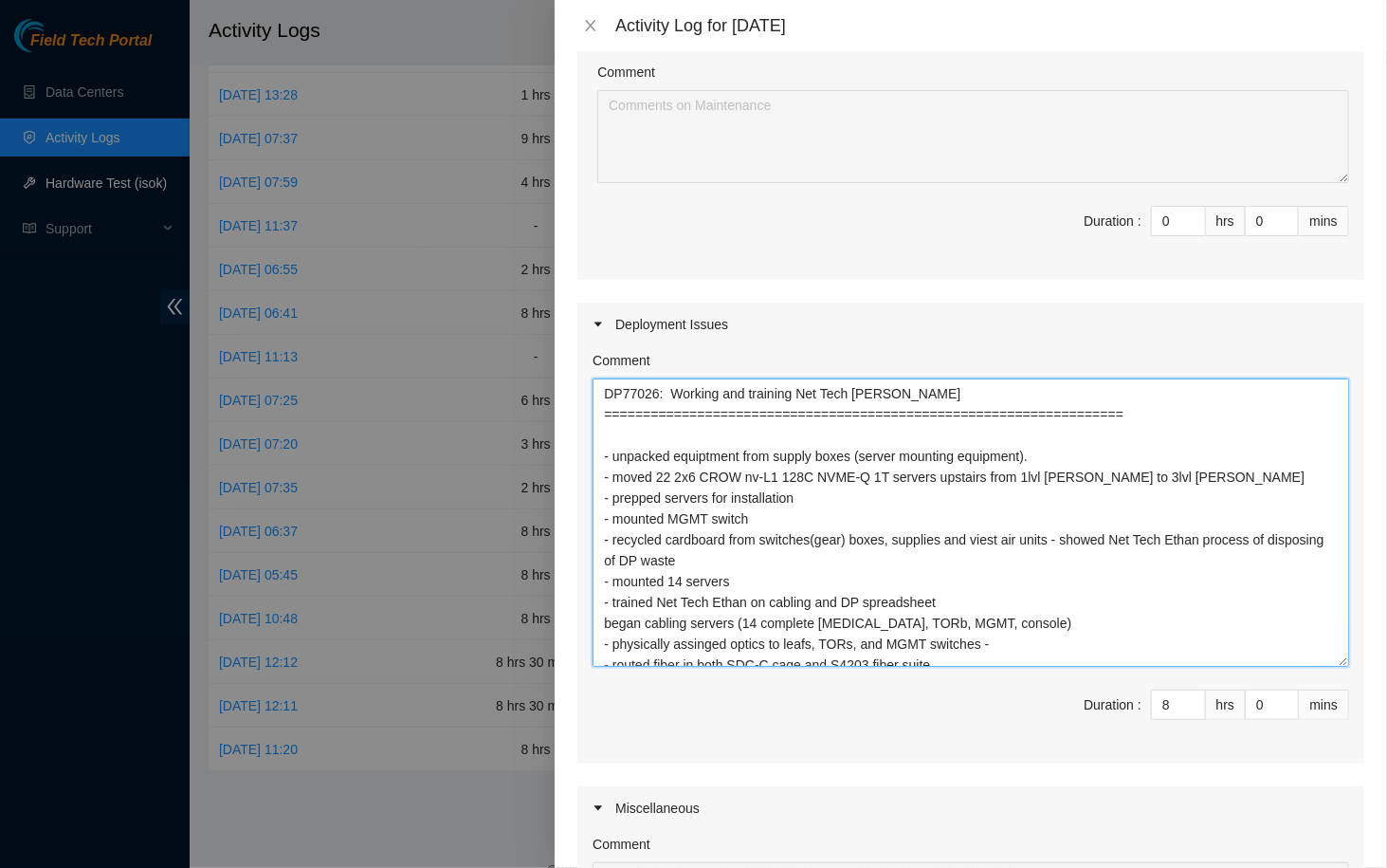
scroll to position [12, 0]
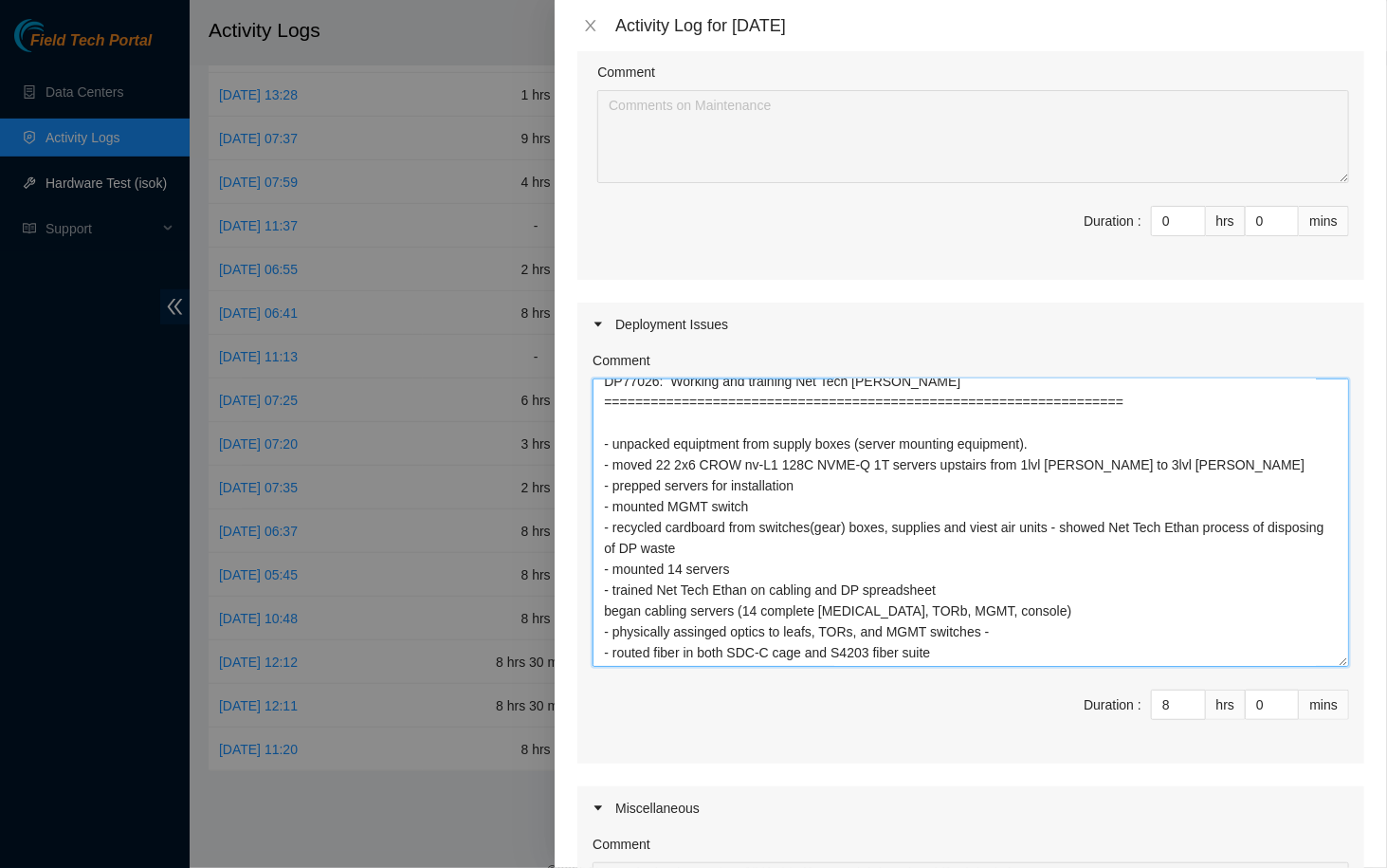
drag, startPoint x: 603, startPoint y: 384, endPoint x: 1143, endPoint y: 668, distance: 609.9
click at [950, 498] on div "Comment DP77026: Working and training Net Tech [PERSON_NAME] ==================…" at bounding box center [970, 554] width 787 height 417
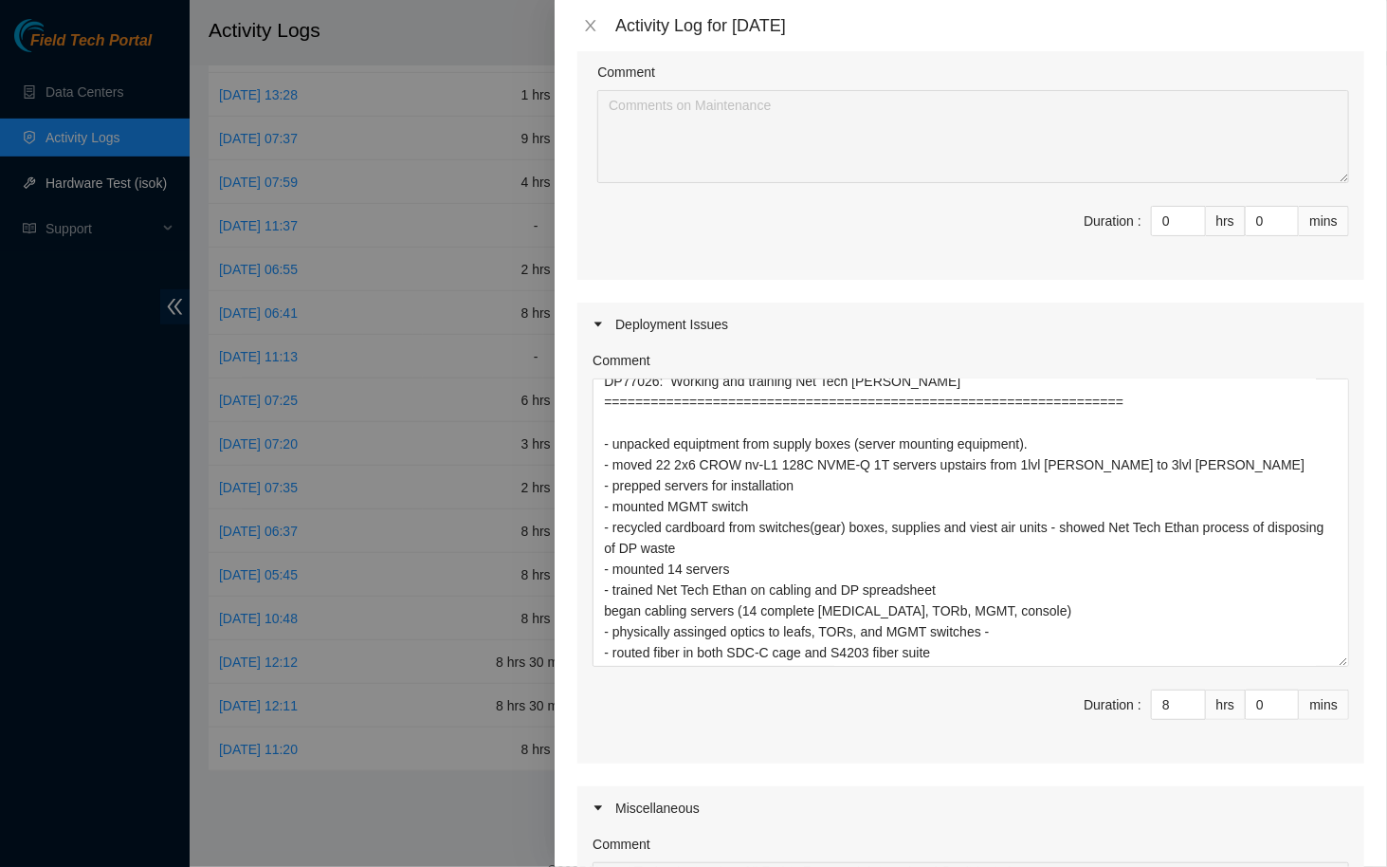
click at [950, 327] on div "Deployment Issues" at bounding box center [970, 324] width 787 height 44
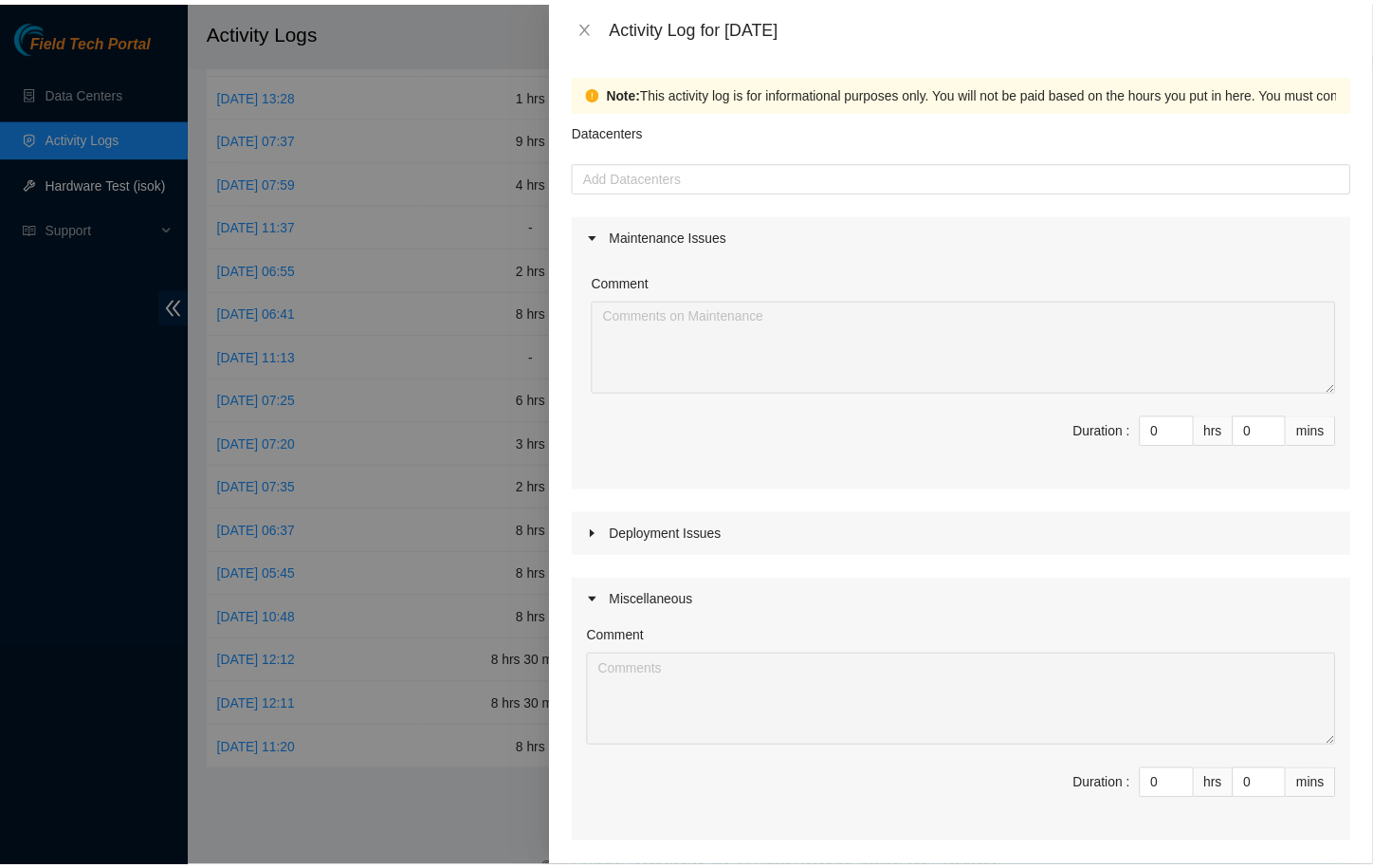
scroll to position [179, 0]
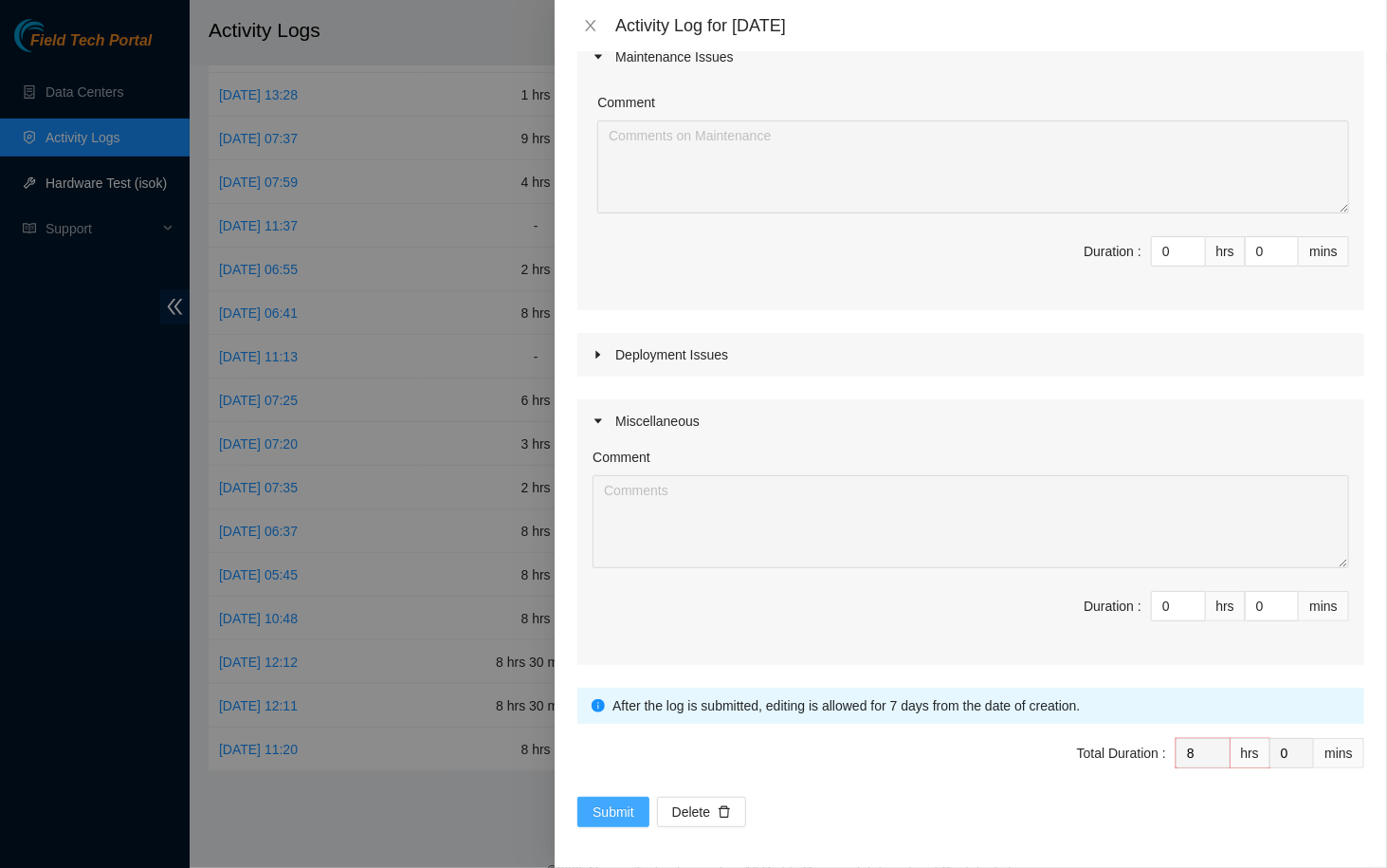
click at [623, 498] on span "Submit" at bounding box center [614, 811] width 42 height 21
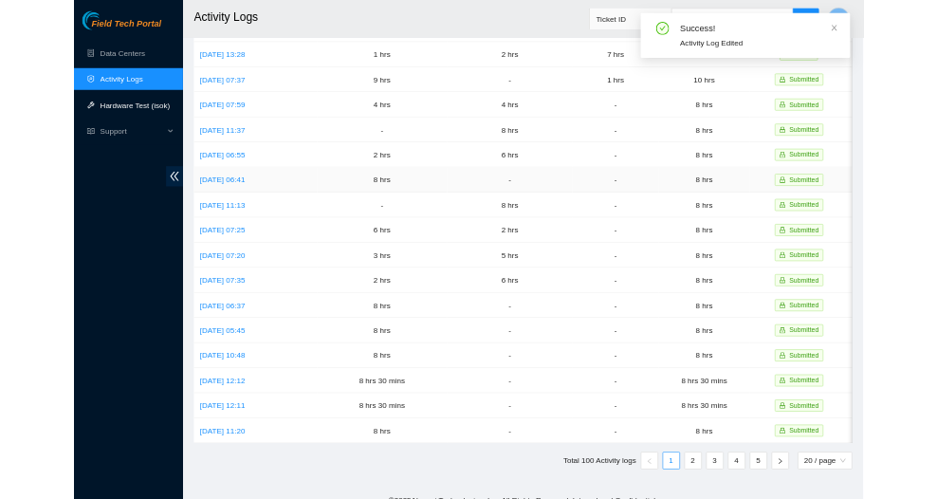
scroll to position [0, 0]
